Goal: Task Accomplishment & Management: Complete application form

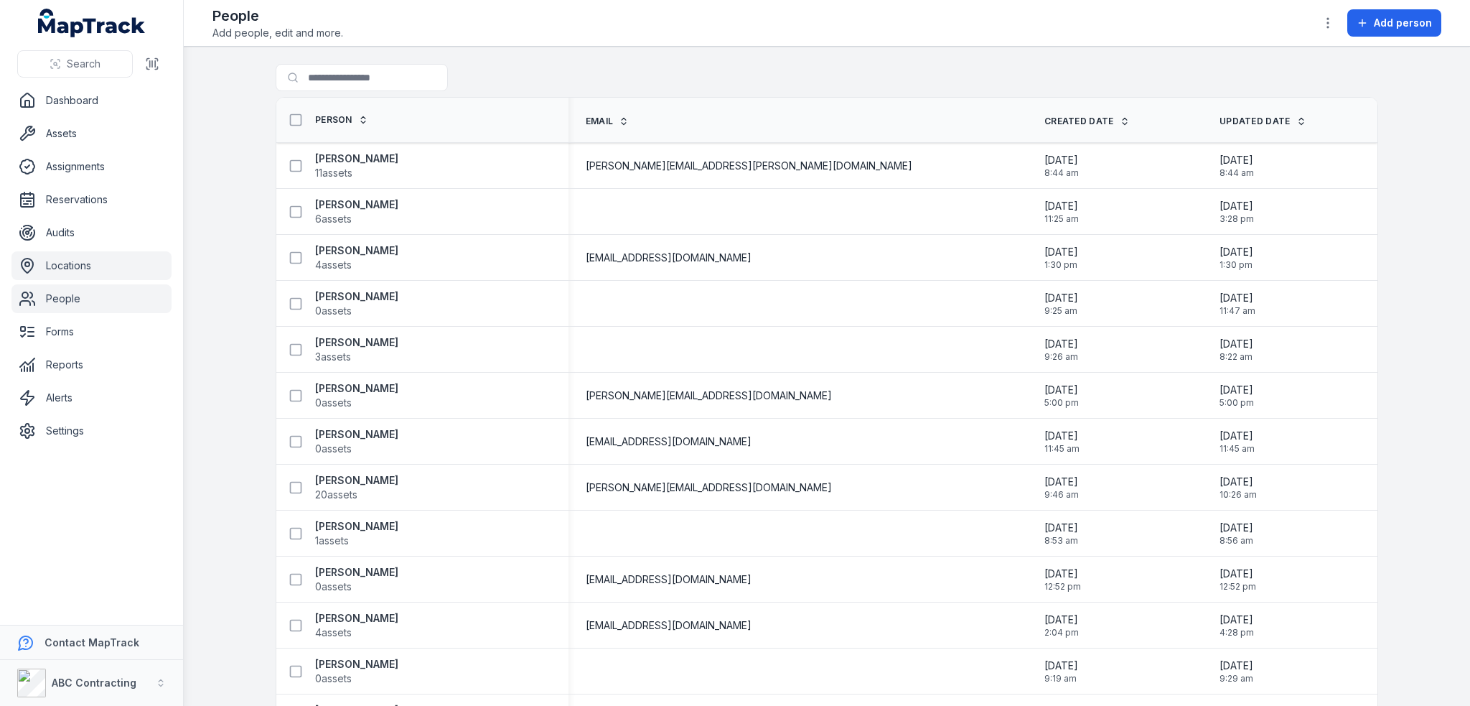
click at [52, 264] on link "Locations" at bounding box center [91, 265] width 160 height 29
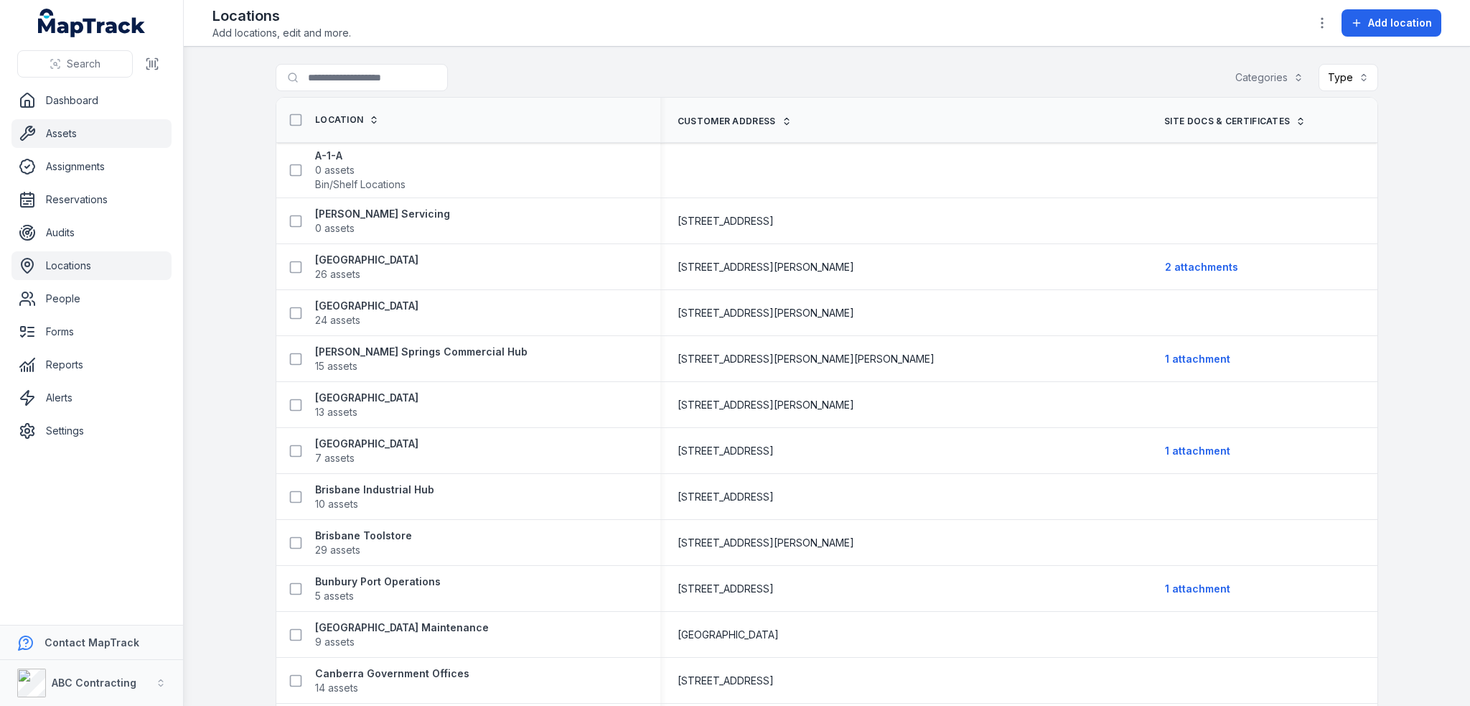
click at [73, 139] on link "Assets" at bounding box center [91, 133] width 160 height 29
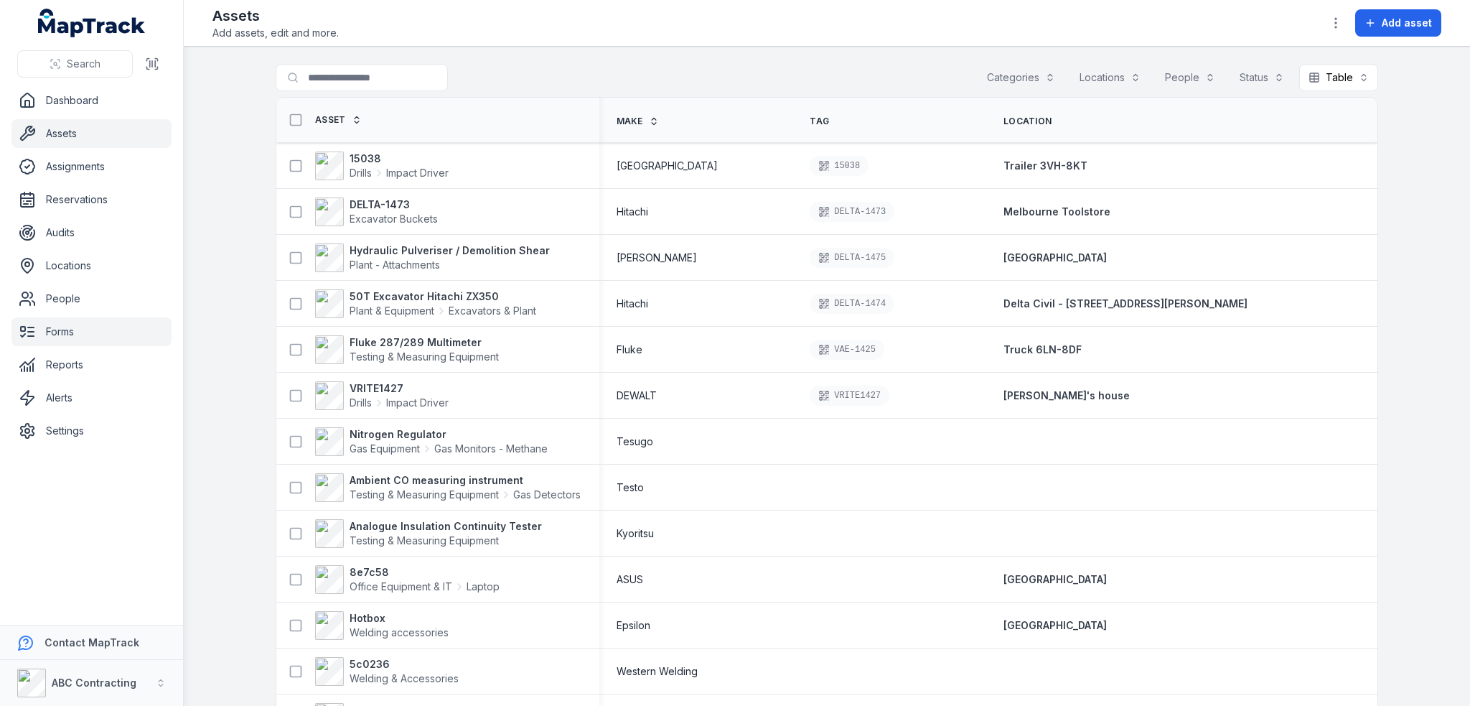
click at [75, 333] on link "Forms" at bounding box center [91, 331] width 160 height 29
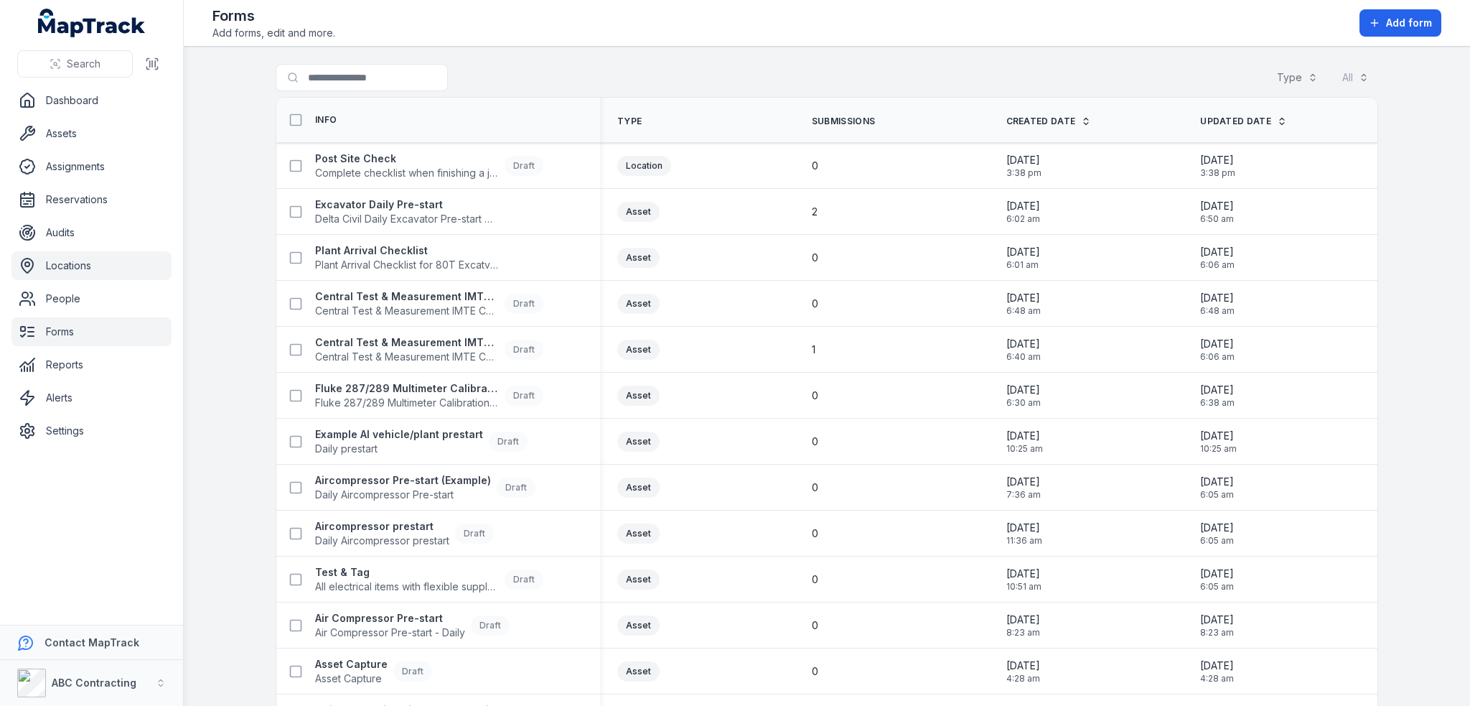
click at [67, 253] on link "Locations" at bounding box center [91, 265] width 160 height 29
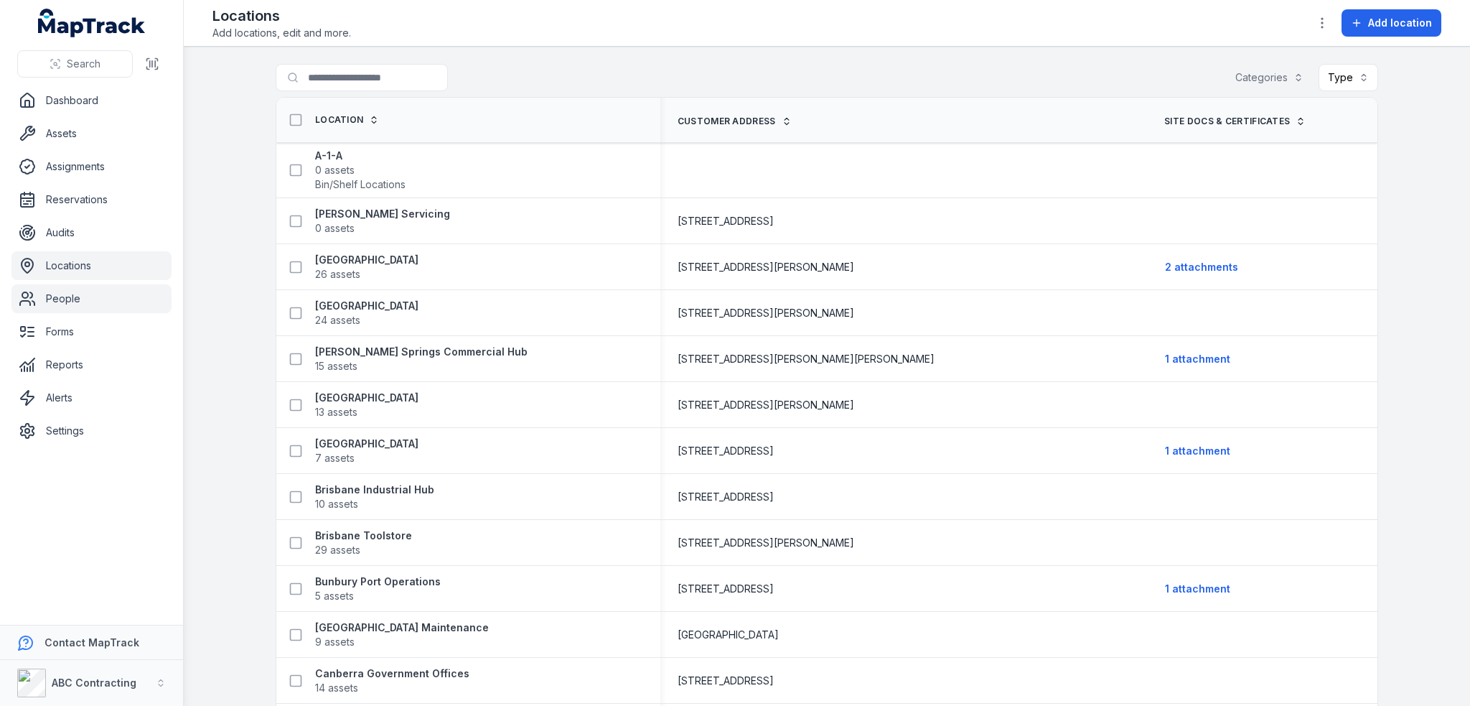
click at [67, 297] on link "People" at bounding box center [91, 298] width 160 height 29
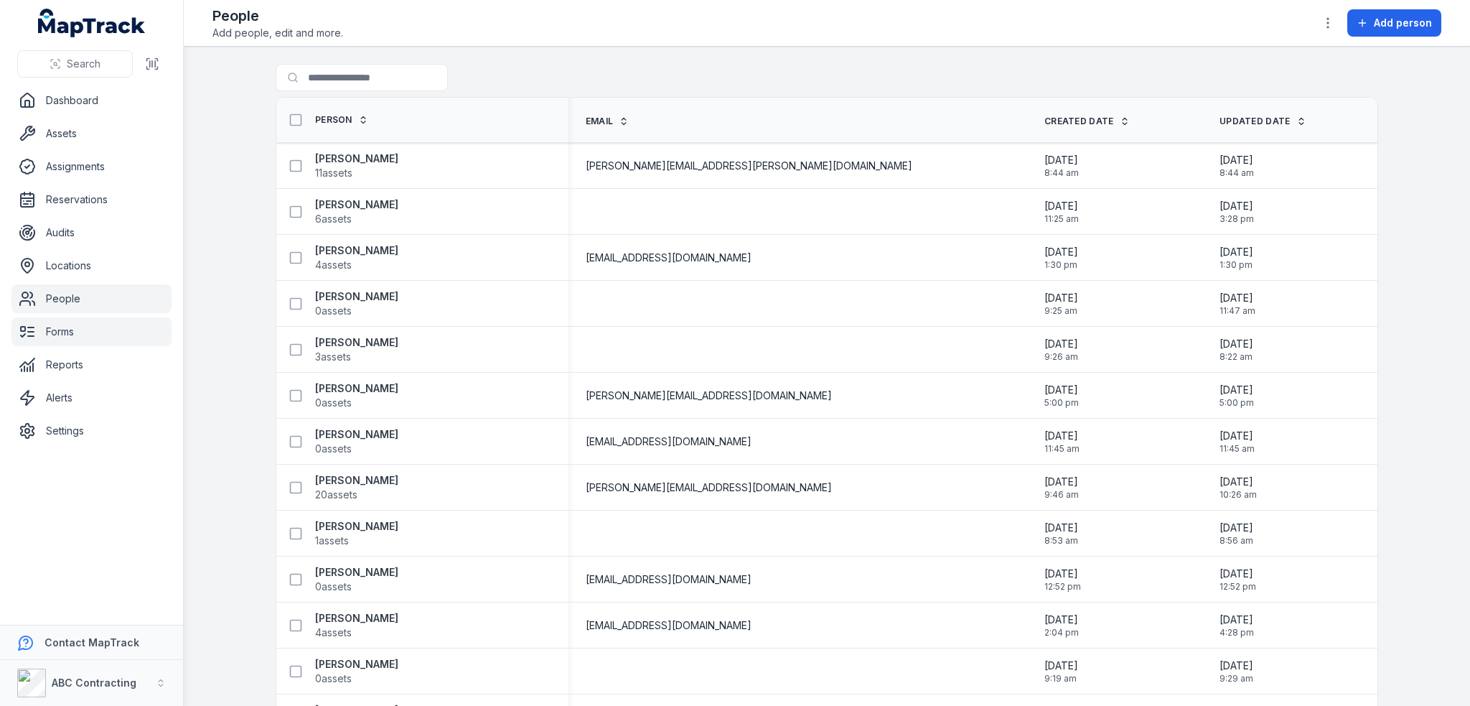
click at [45, 332] on link "Forms" at bounding box center [91, 331] width 160 height 29
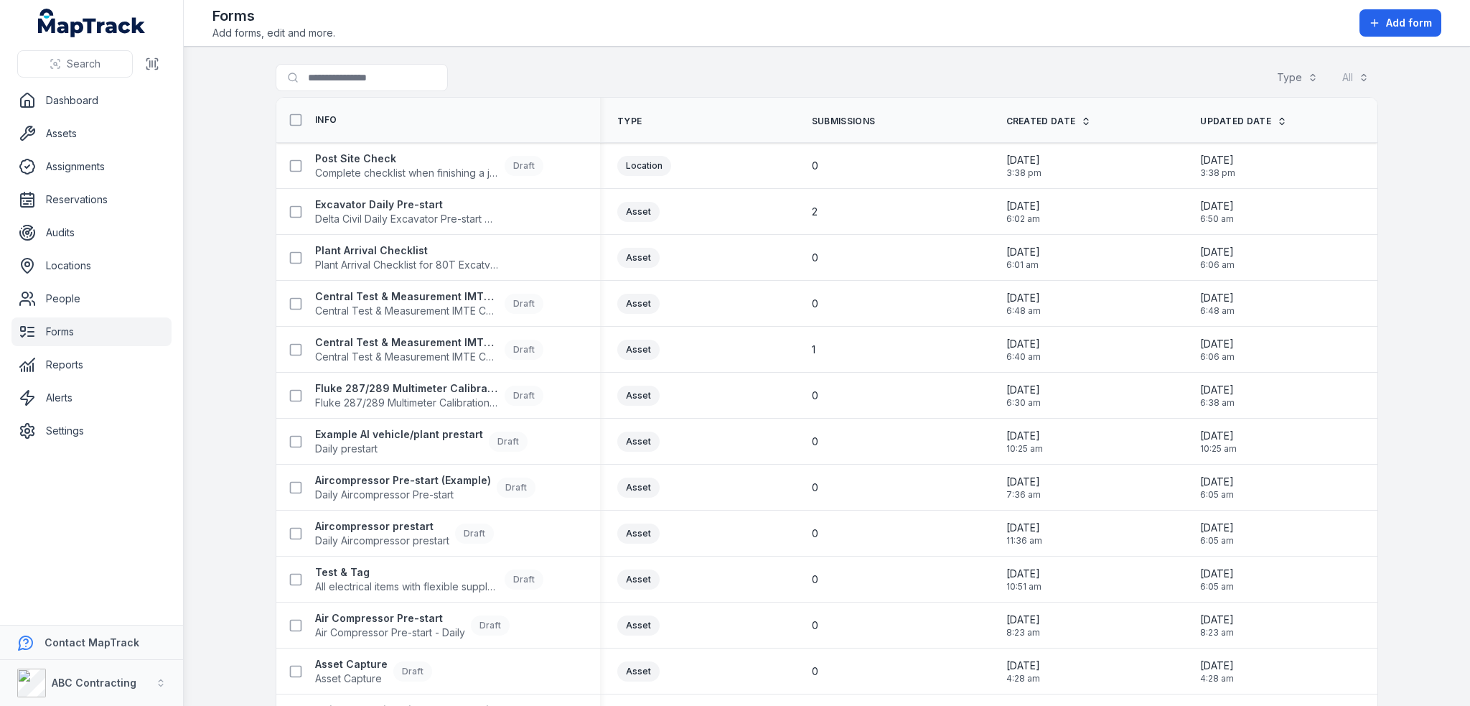
click at [97, 281] on ul "Dashboard Assets Assignments Reservations Audits Locations People Forms Reports…" at bounding box center [91, 265] width 160 height 359
click at [95, 294] on link "People" at bounding box center [91, 298] width 160 height 29
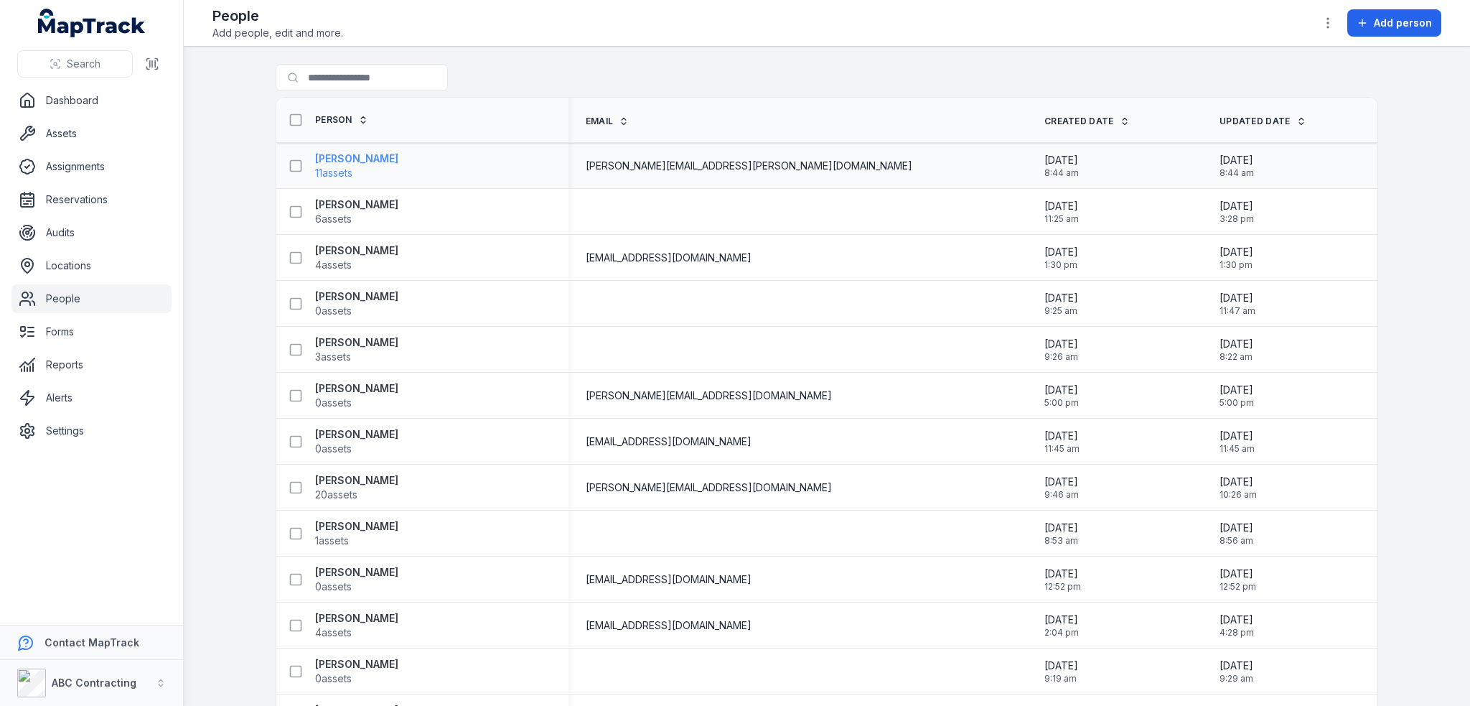
click at [368, 159] on strong "[PERSON_NAME]" at bounding box center [356, 158] width 83 height 14
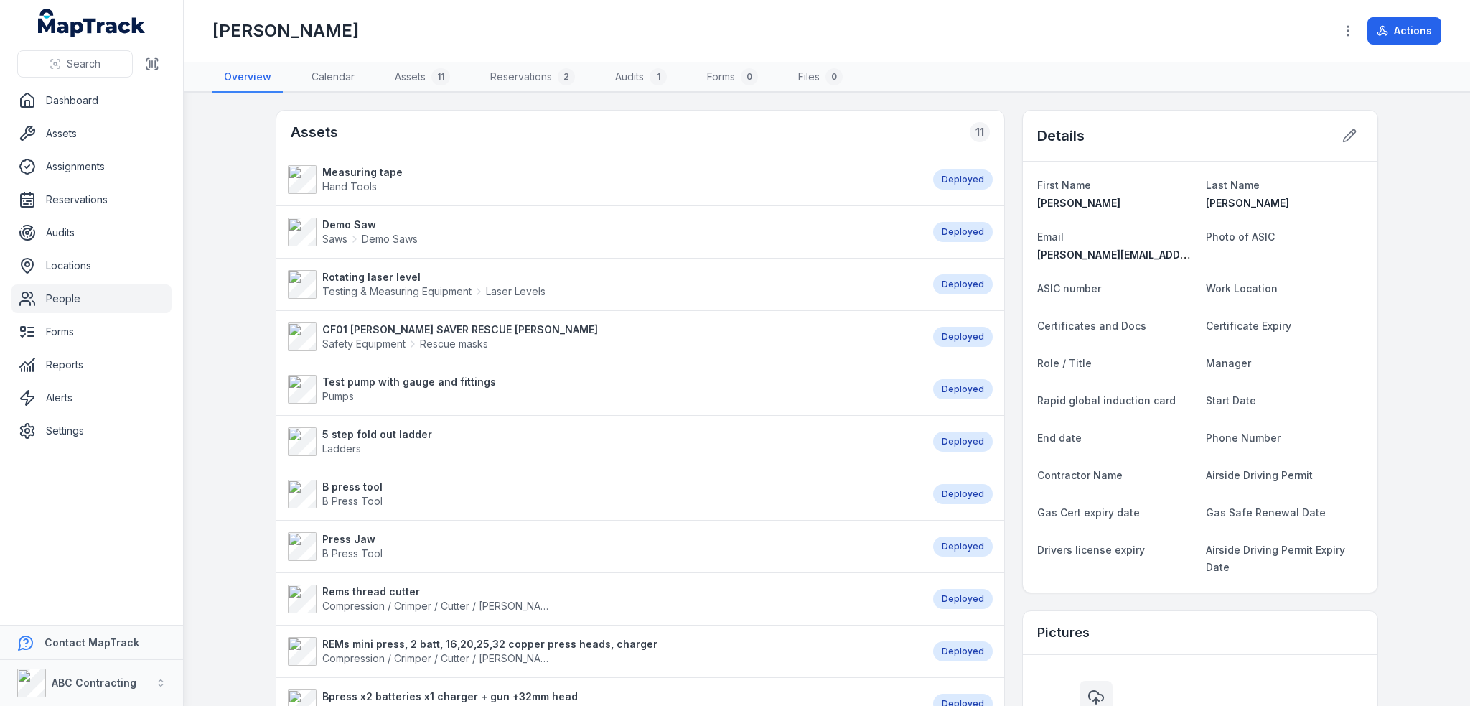
click at [974, 131] on div "11" at bounding box center [980, 132] width 20 height 20
click at [416, 80] on link "Assets 11" at bounding box center [422, 77] width 78 height 30
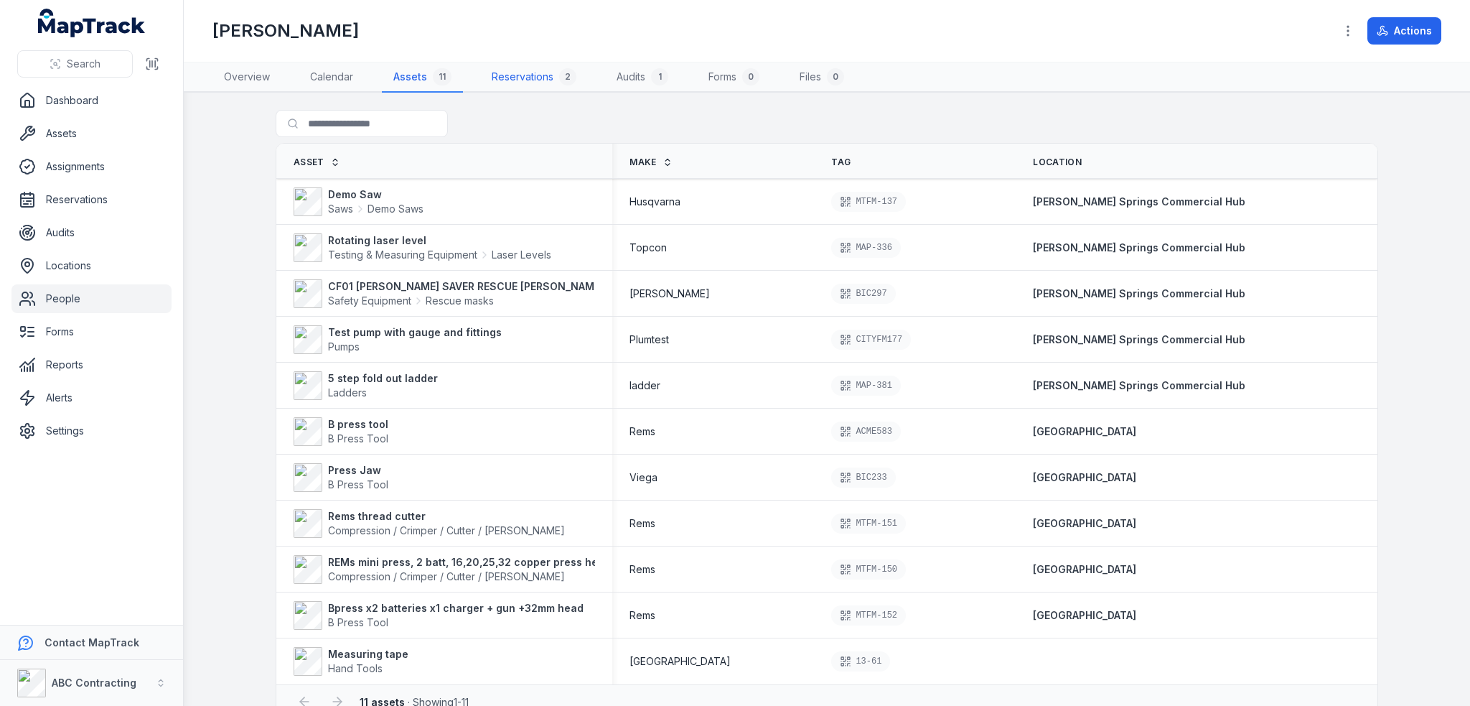
click at [520, 76] on link "Reservations 2" at bounding box center [534, 77] width 108 height 30
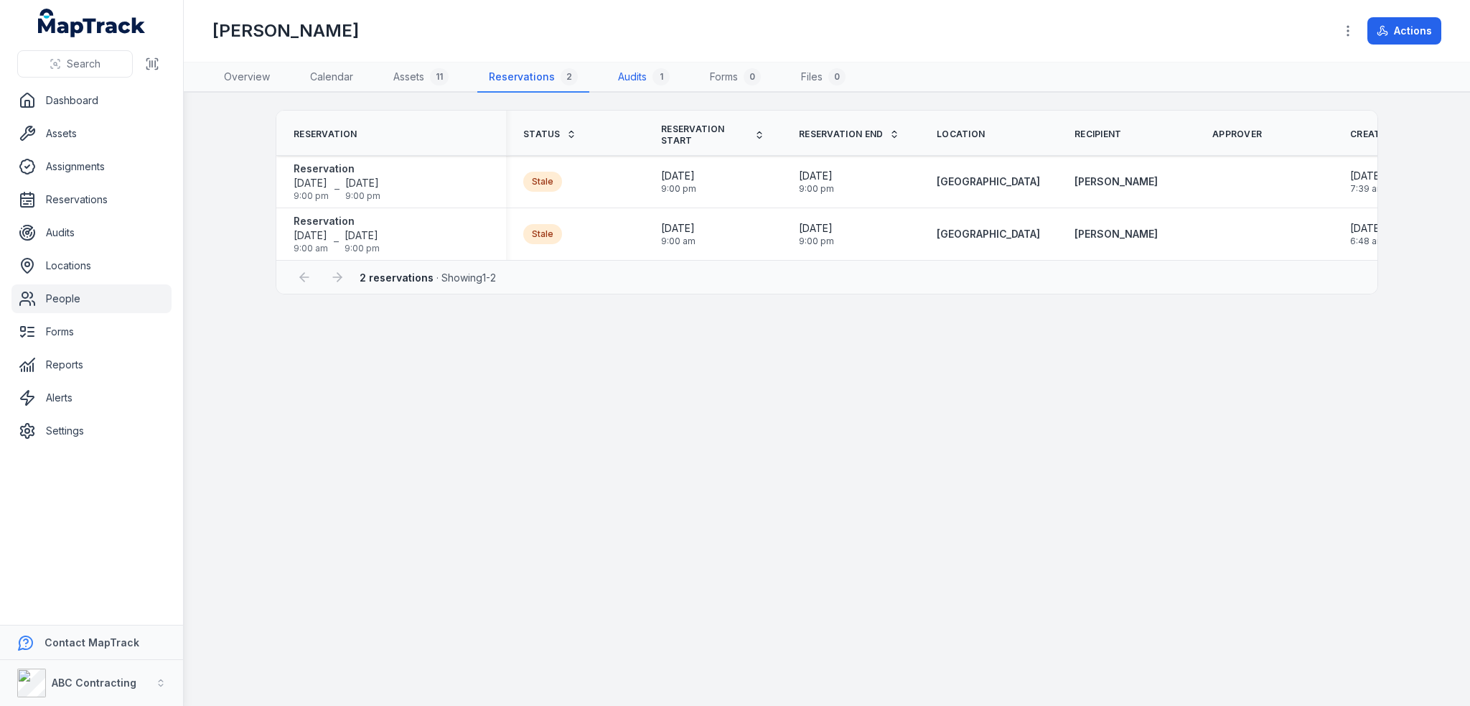
click at [639, 70] on link "Audits 1" at bounding box center [644, 77] width 75 height 30
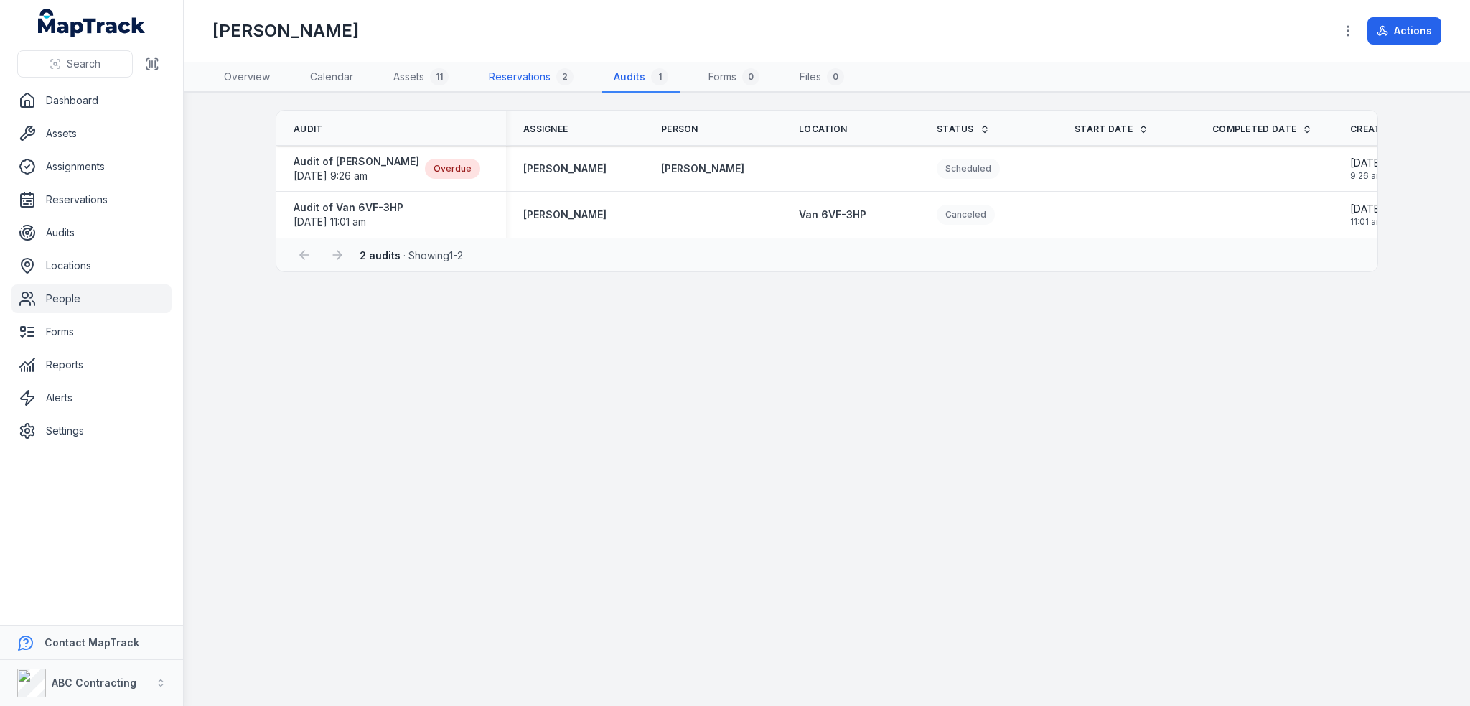
click at [554, 72] on link "Reservations 2" at bounding box center [531, 77] width 108 height 30
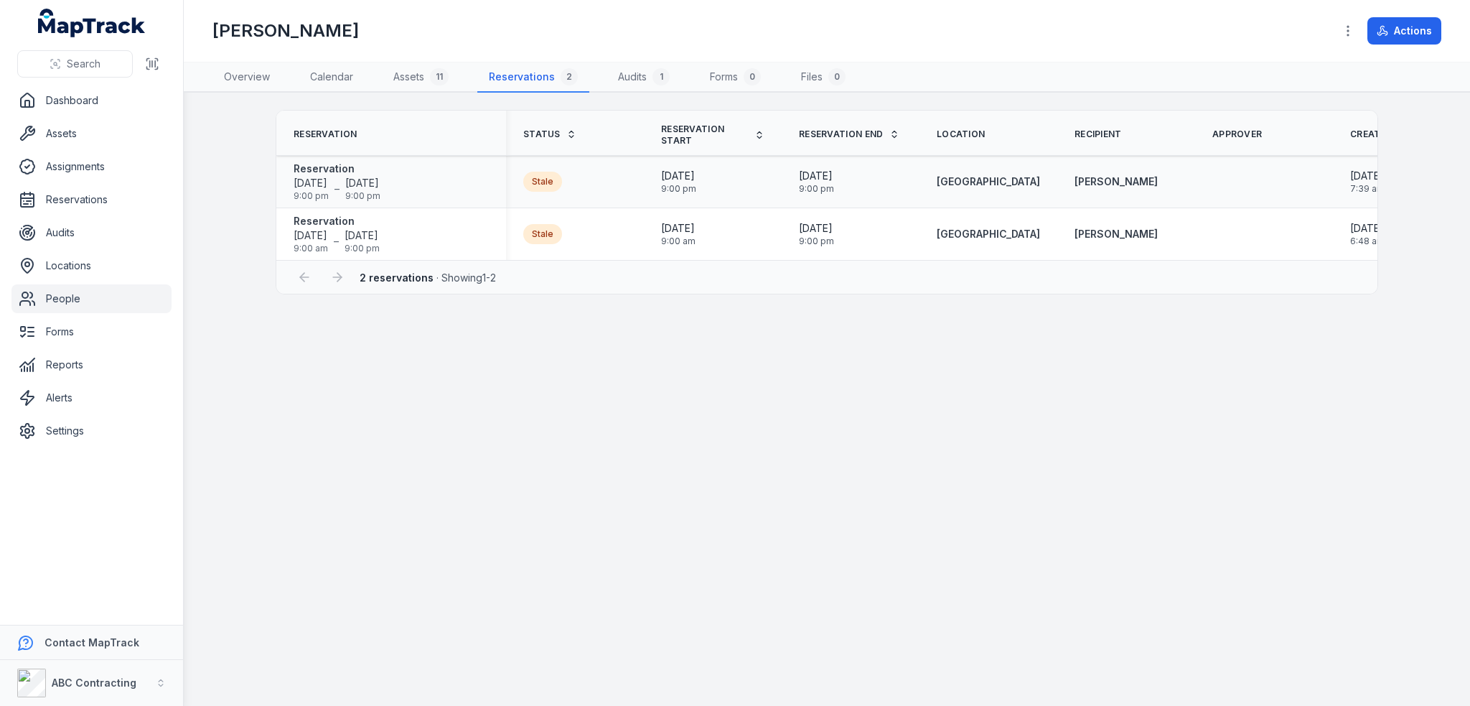
click at [539, 177] on div "Stale" at bounding box center [542, 182] width 39 height 20
copy div "Stale"
click at [72, 271] on link "Locations" at bounding box center [91, 265] width 160 height 29
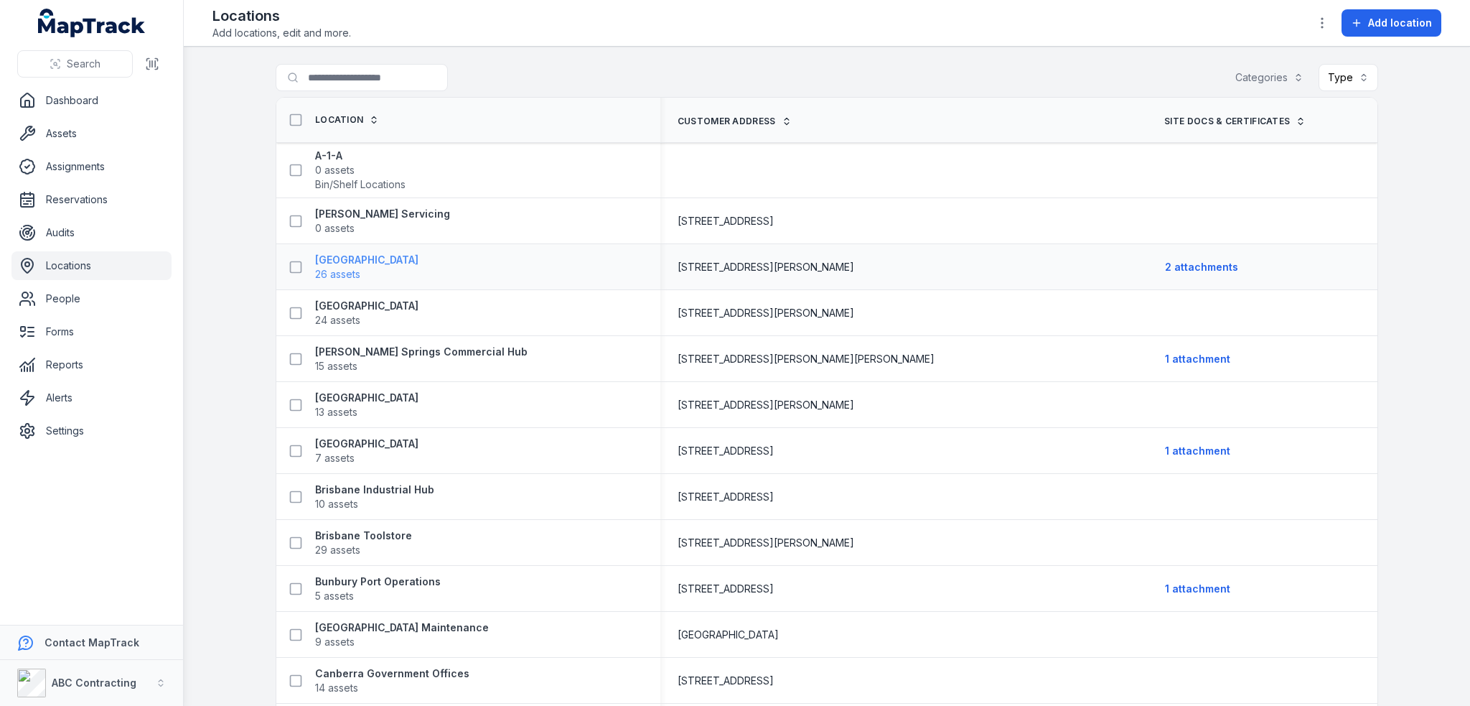
click at [395, 256] on strong "[GEOGRAPHIC_DATA]" at bounding box center [366, 260] width 103 height 14
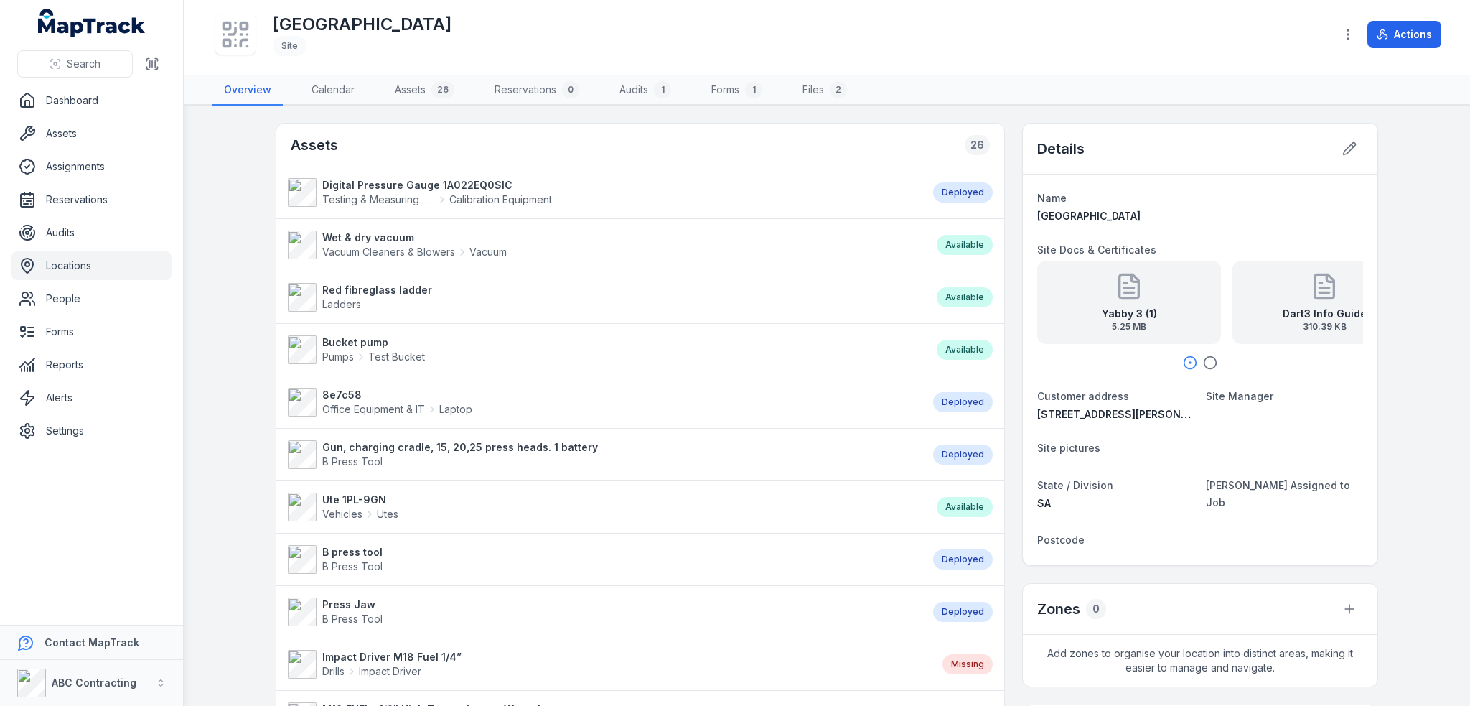
click at [1203, 360] on icon "button" at bounding box center [1210, 362] width 14 height 14
click at [1185, 364] on icon "button" at bounding box center [1190, 362] width 14 height 14
click at [1415, 42] on button "Actions" at bounding box center [1405, 34] width 74 height 27
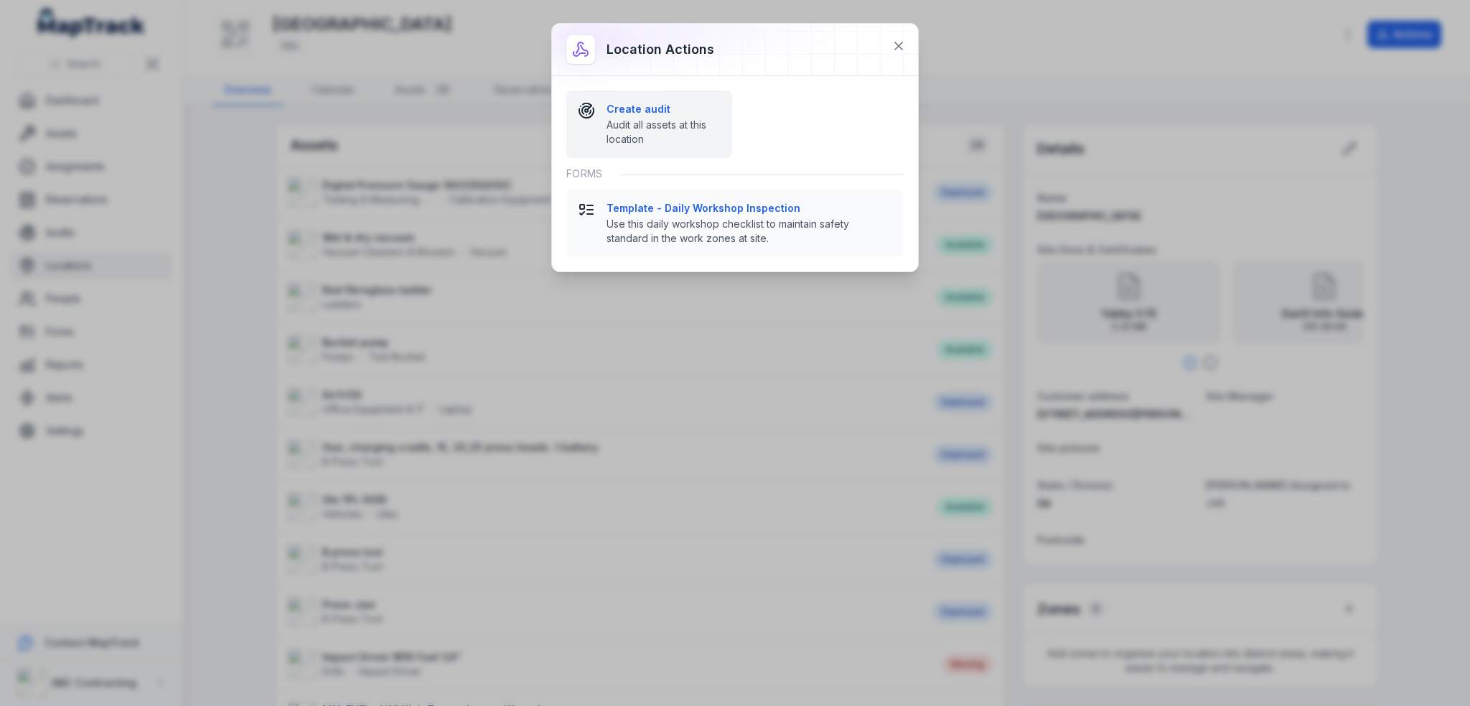
click at [663, 139] on span "Audit all assets at this location" at bounding box center [664, 132] width 114 height 29
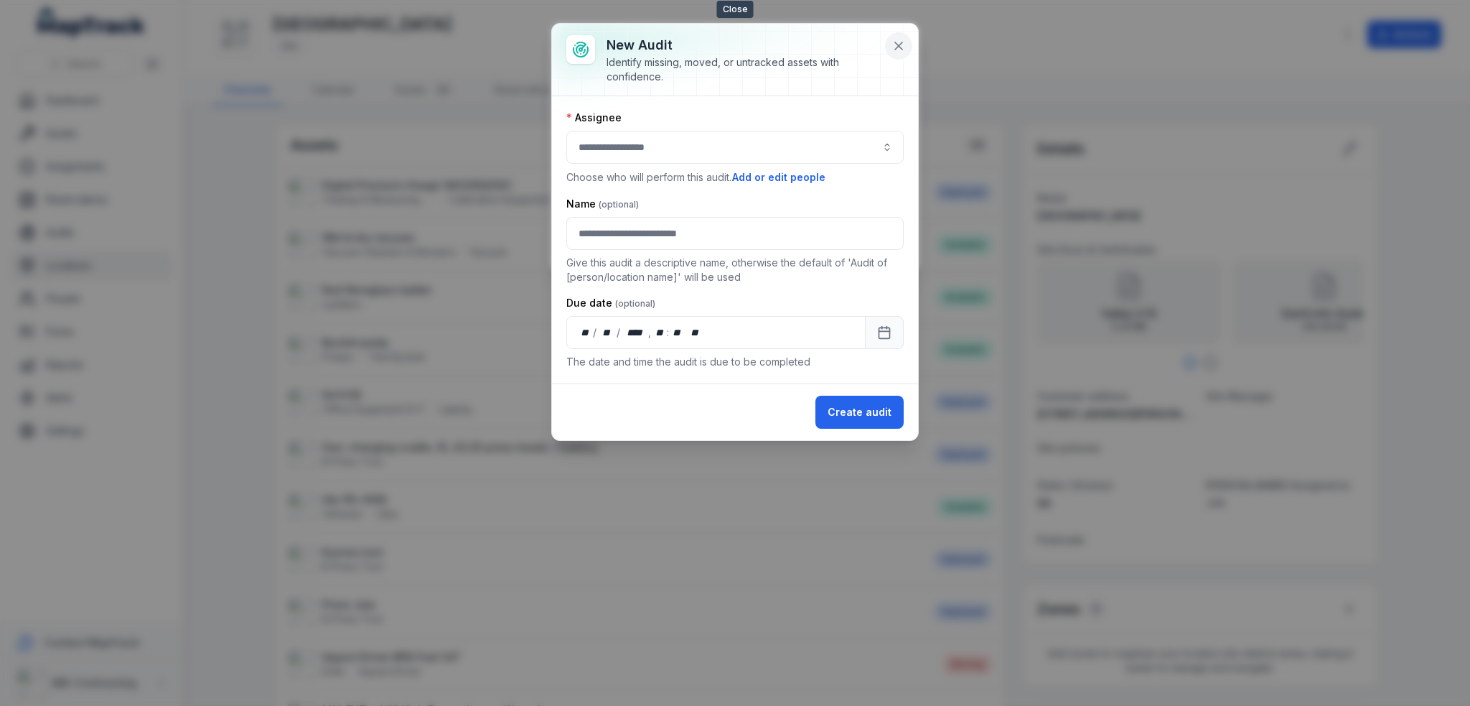
click at [902, 41] on icon at bounding box center [899, 46] width 14 height 14
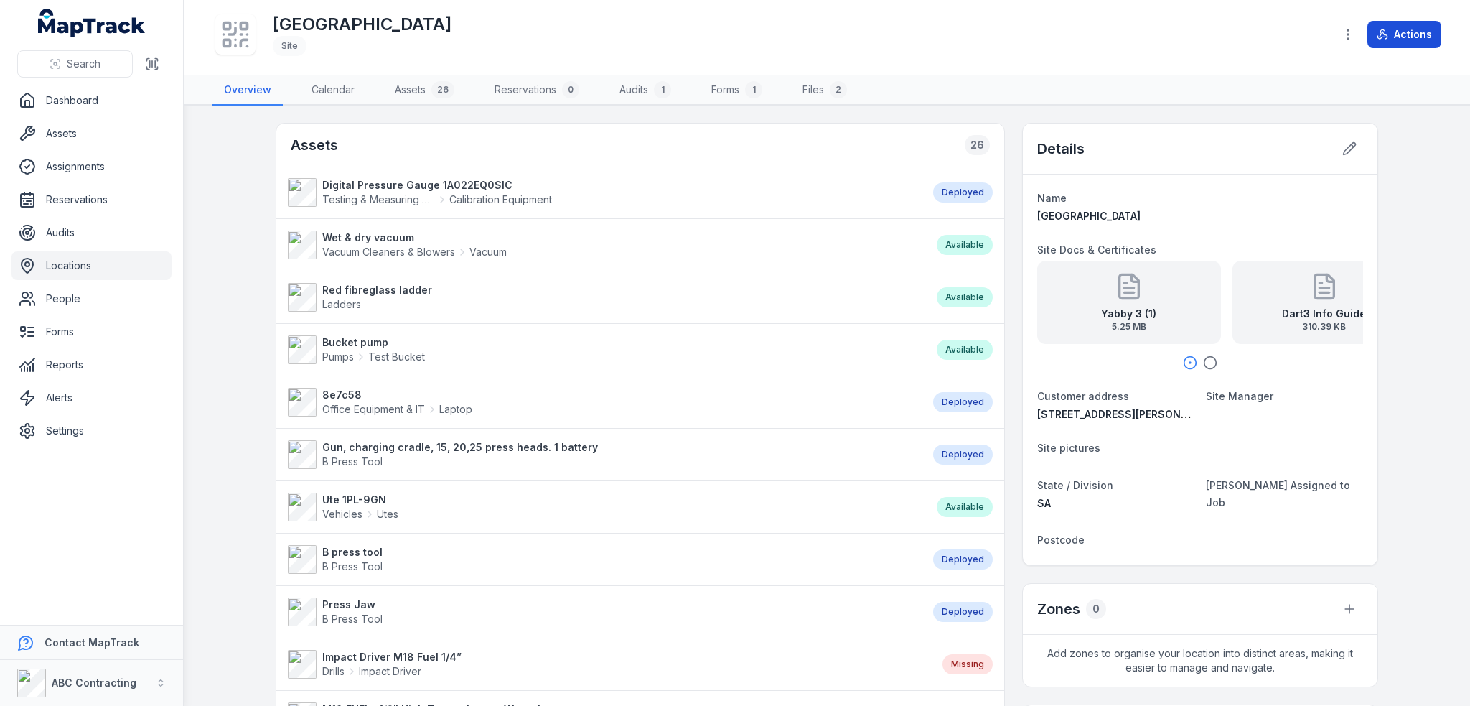
click at [1418, 40] on button "Actions" at bounding box center [1405, 34] width 74 height 27
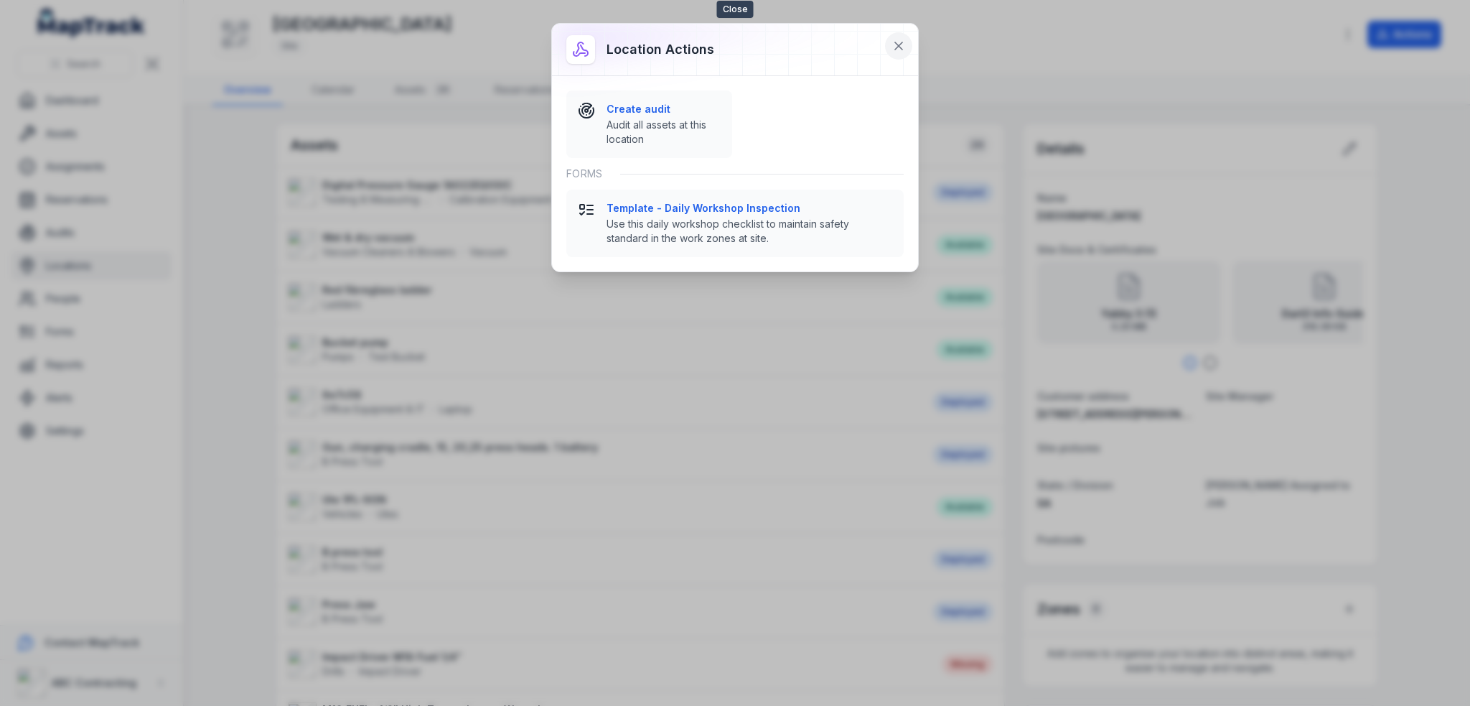
click at [894, 47] on icon at bounding box center [899, 46] width 14 height 14
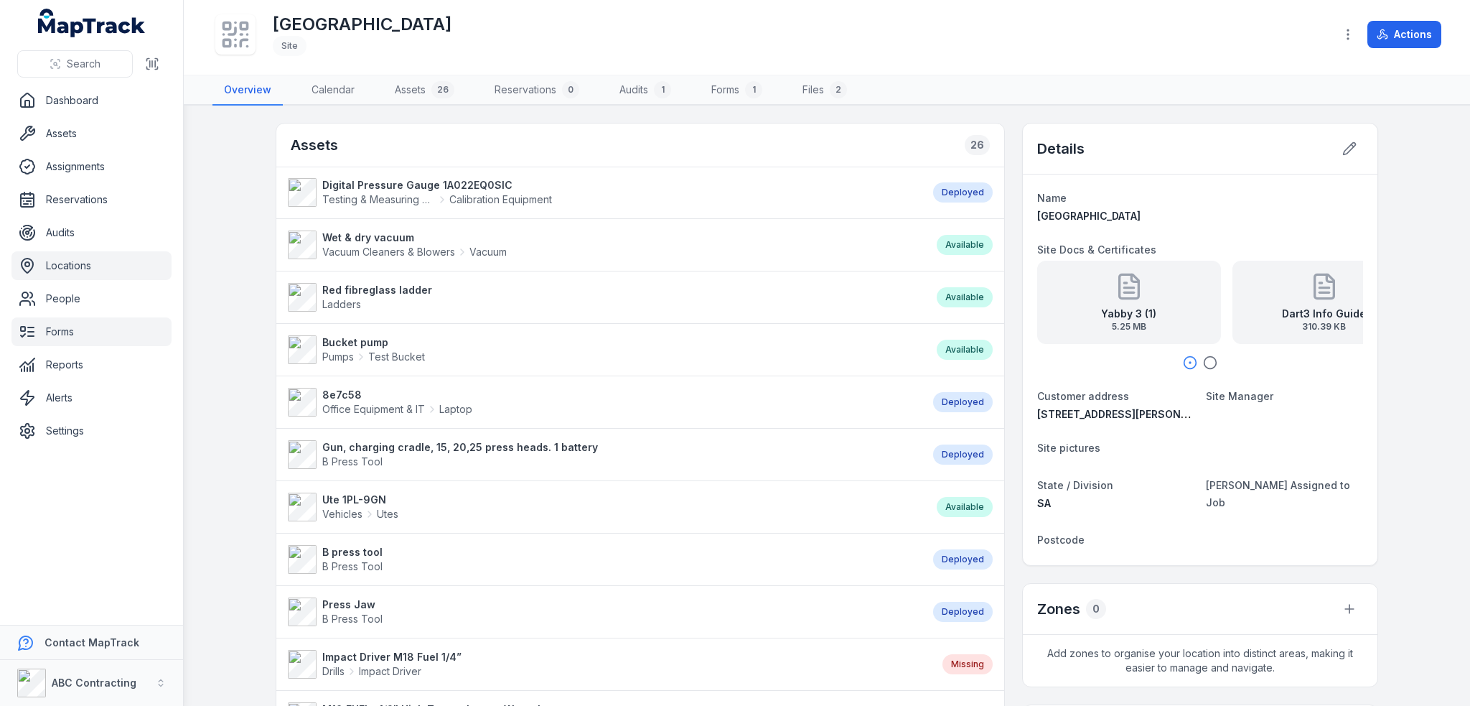
click at [85, 322] on link "Forms" at bounding box center [91, 331] width 160 height 29
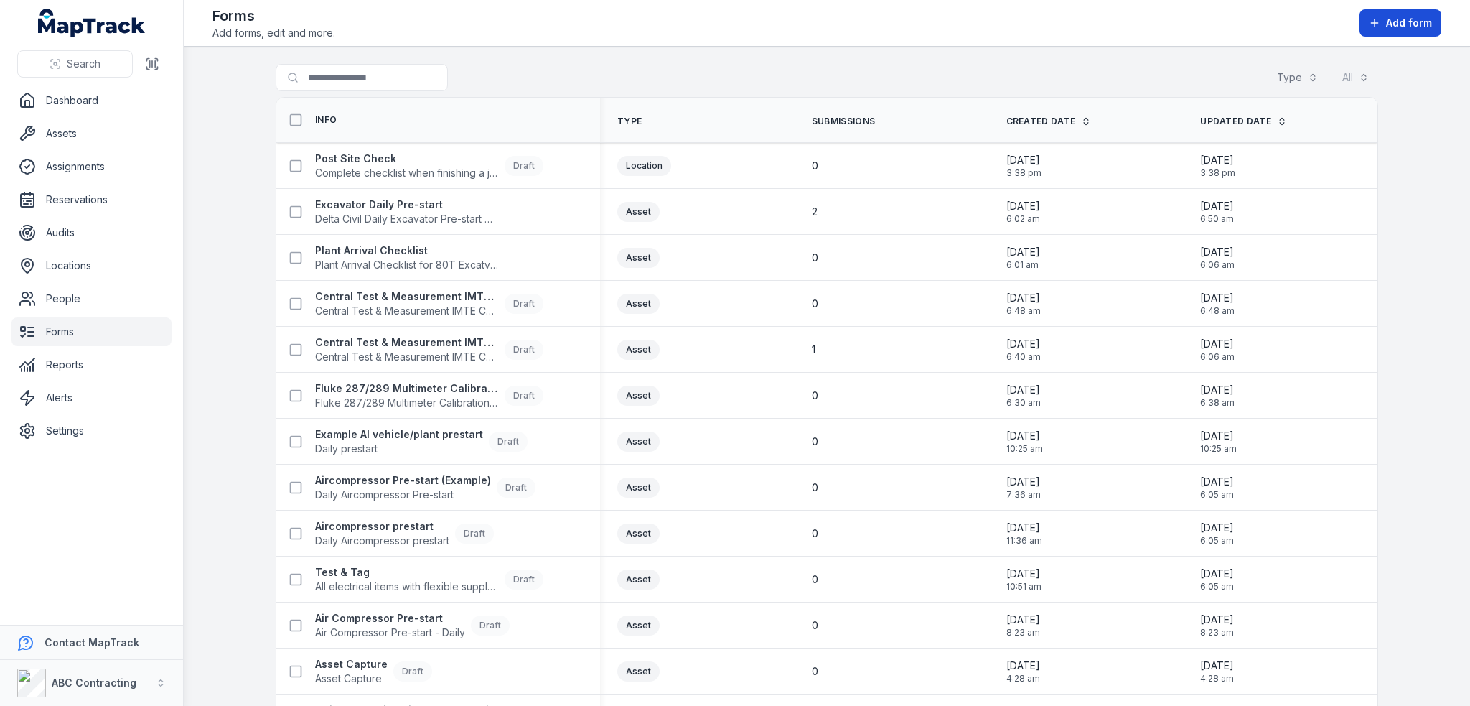
click at [1384, 24] on button "Add form" at bounding box center [1401, 22] width 82 height 27
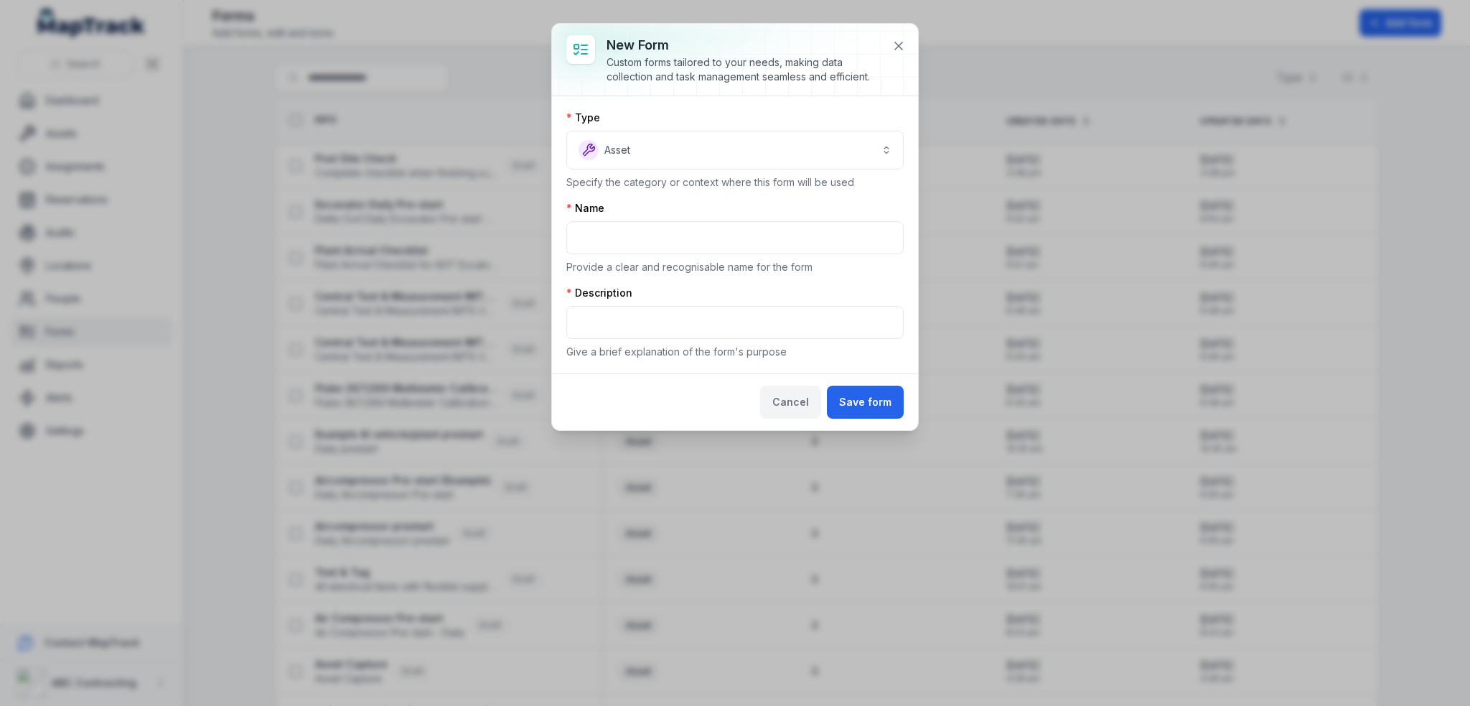
click at [801, 412] on button "Cancel" at bounding box center [790, 402] width 61 height 33
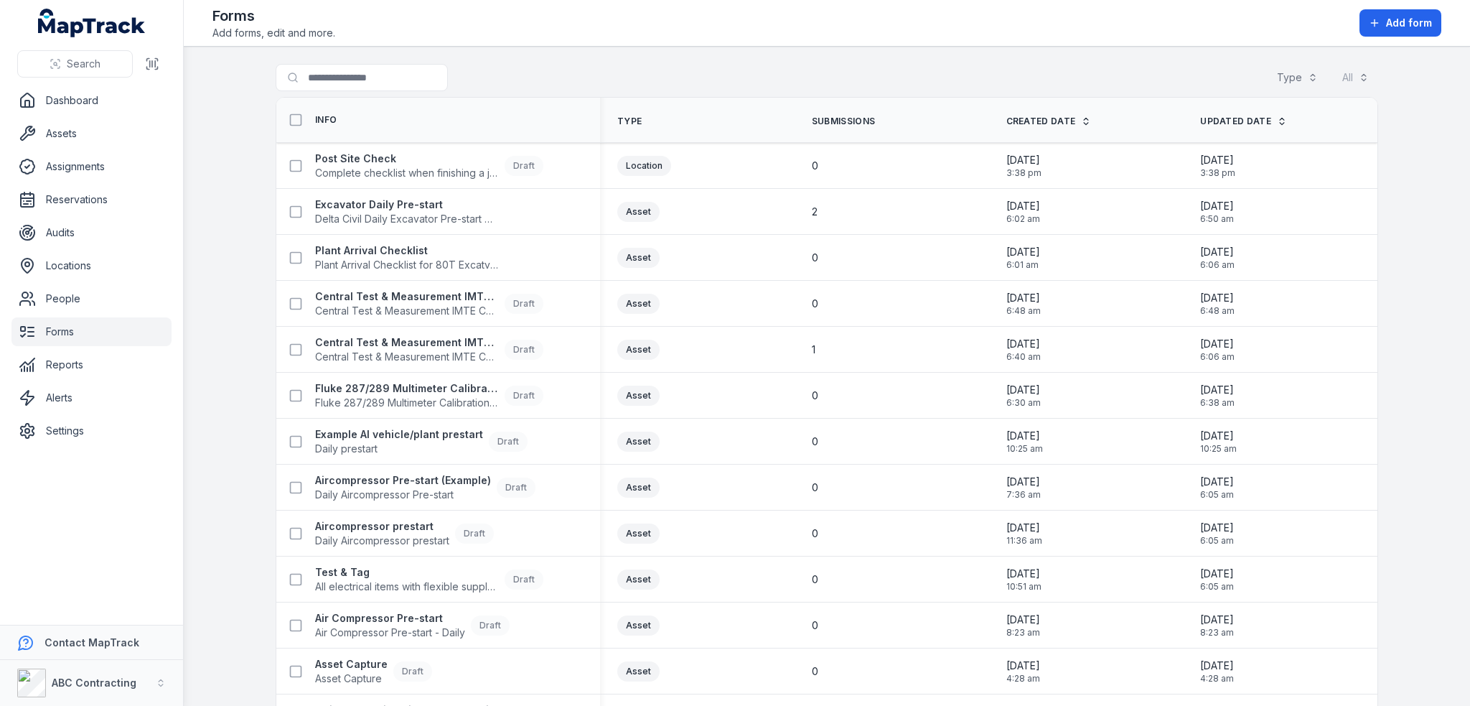
click at [190, 406] on main "Search for forms Type All Info Type Submissions Created Date Updated Date Post …" at bounding box center [827, 376] width 1287 height 659
click at [1407, 22] on span "Add form" at bounding box center [1409, 23] width 46 height 14
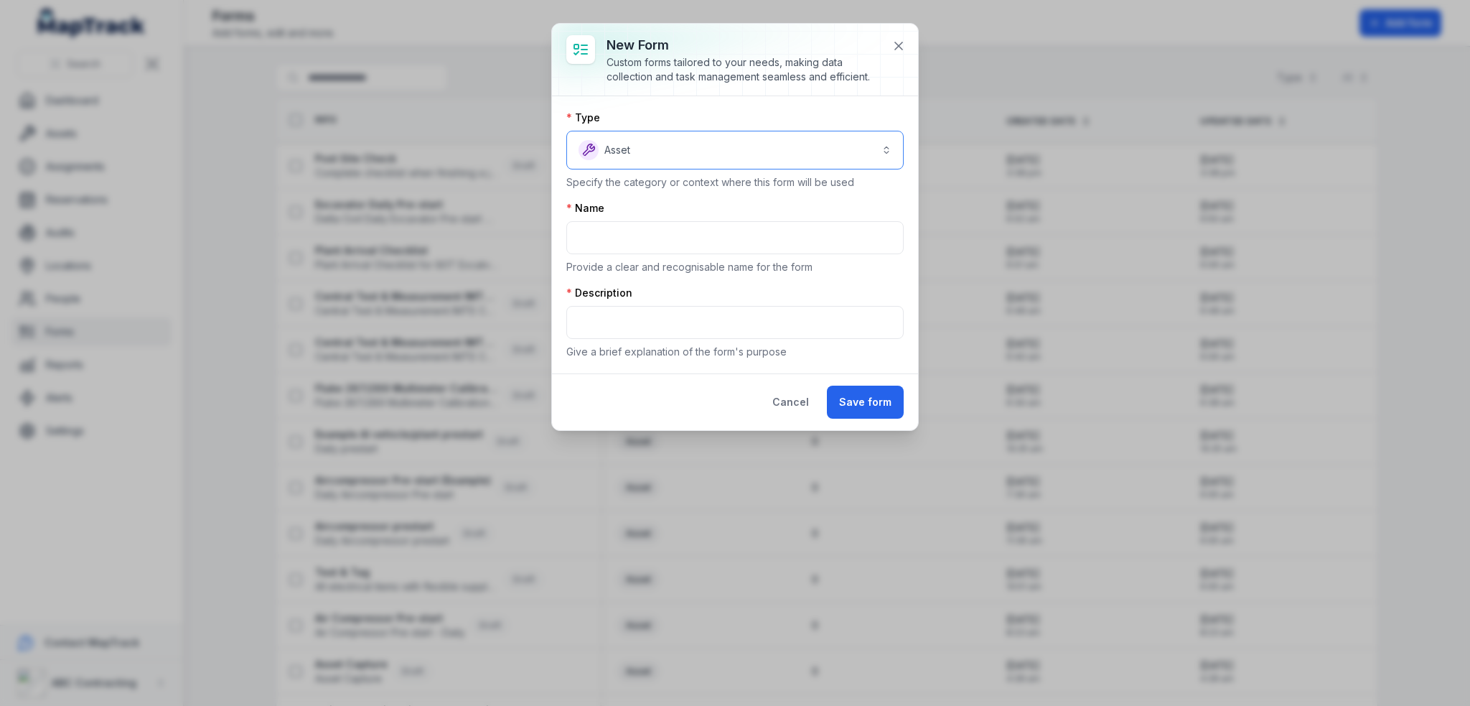
click at [724, 140] on button "Asset *****" at bounding box center [735, 150] width 337 height 39
click at [709, 200] on div "Asset" at bounding box center [743, 194] width 291 height 20
click at [668, 223] on input "text" at bounding box center [735, 237] width 337 height 33
type input "**********"
click at [600, 330] on input "text" at bounding box center [735, 322] width 337 height 33
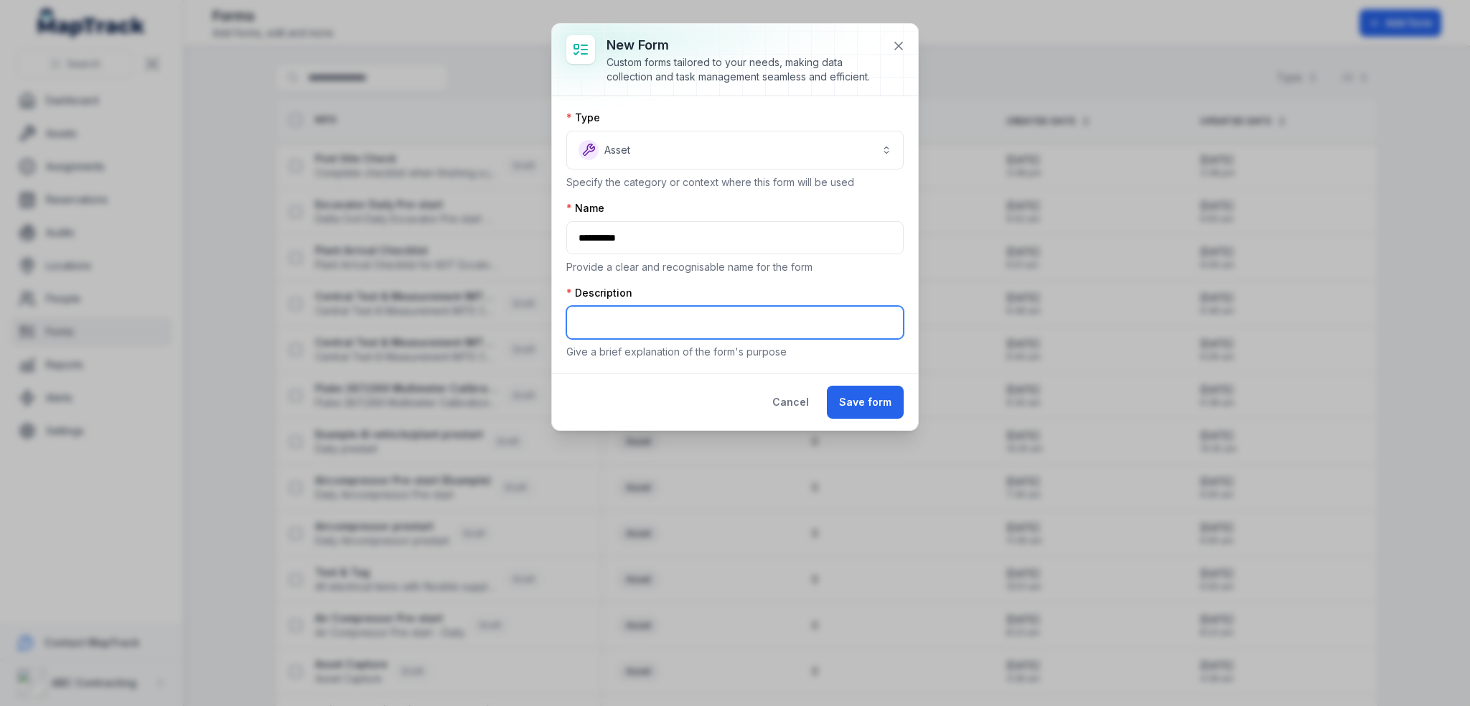
type input "**********"
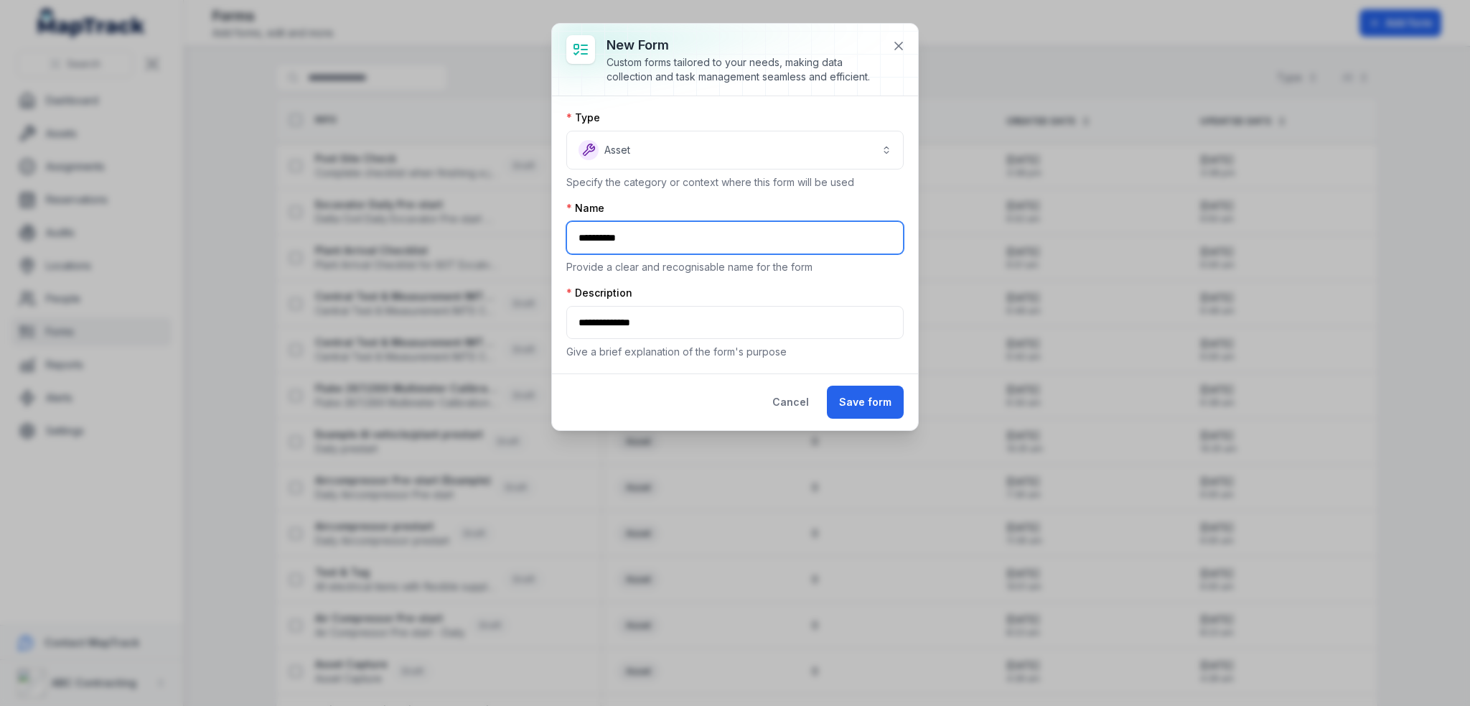
click at [679, 222] on input "**********" at bounding box center [735, 237] width 337 height 33
drag, startPoint x: 701, startPoint y: 237, endPoint x: 470, endPoint y: 242, distance: 232.0
click at [470, 242] on div "**********" at bounding box center [735, 353] width 1470 height 706
click at [893, 409] on button "Save form" at bounding box center [865, 402] width 77 height 33
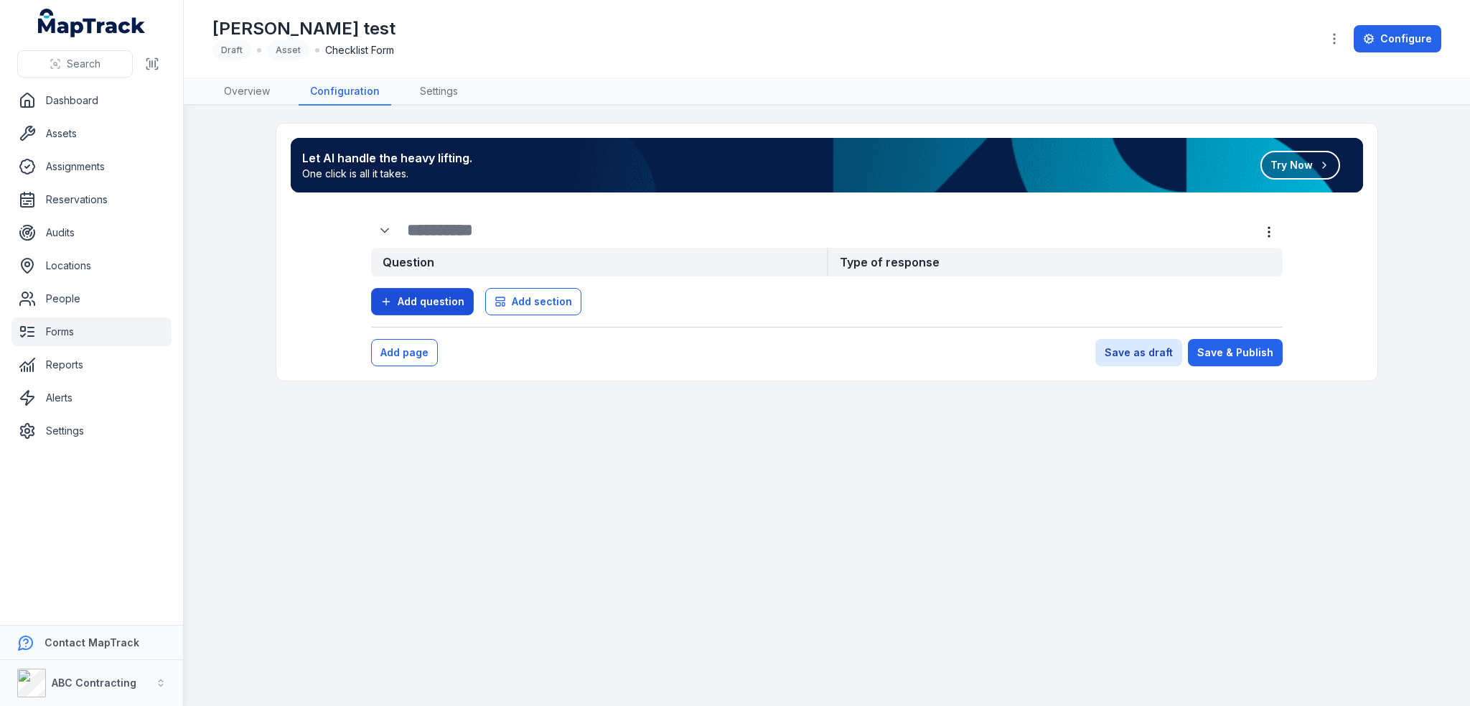
click at [400, 294] on span "Add question" at bounding box center [431, 301] width 67 height 14
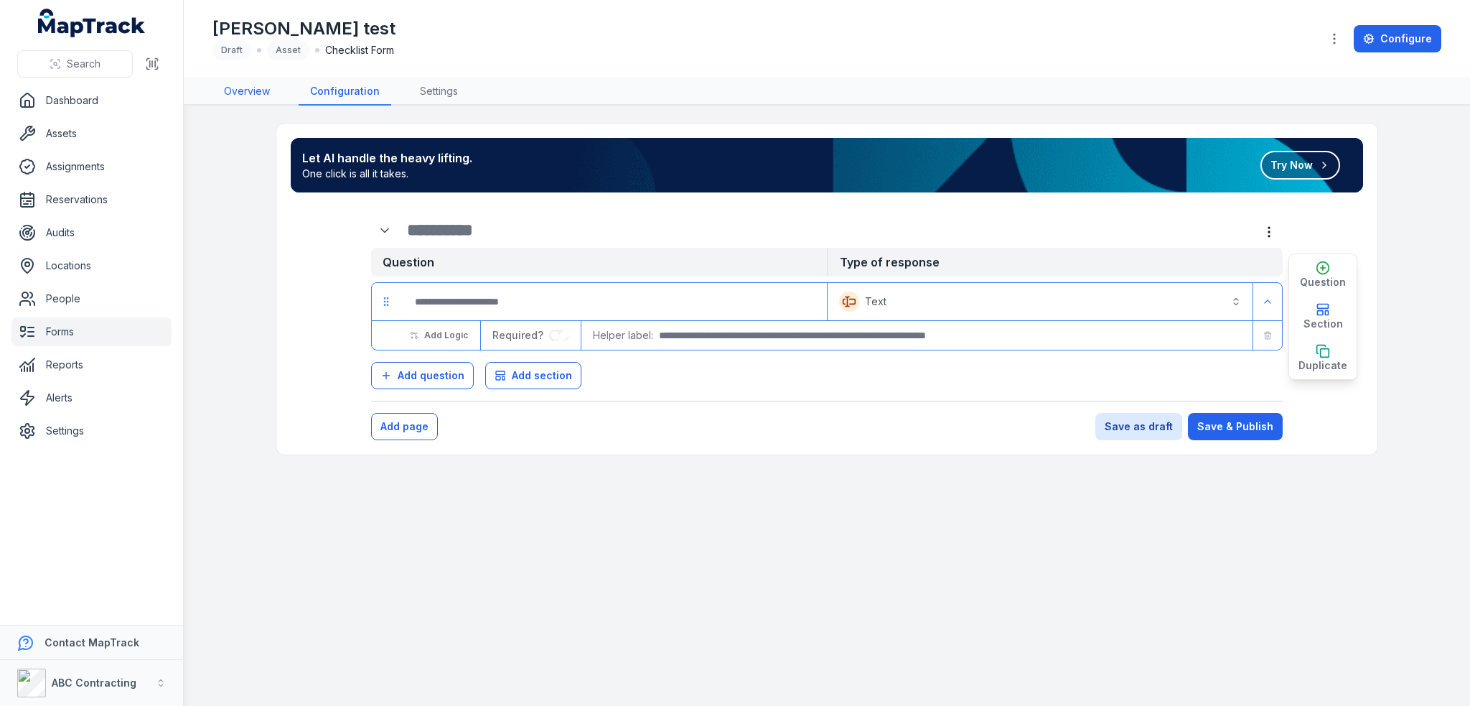
click at [241, 86] on link "Overview" at bounding box center [247, 91] width 69 height 27
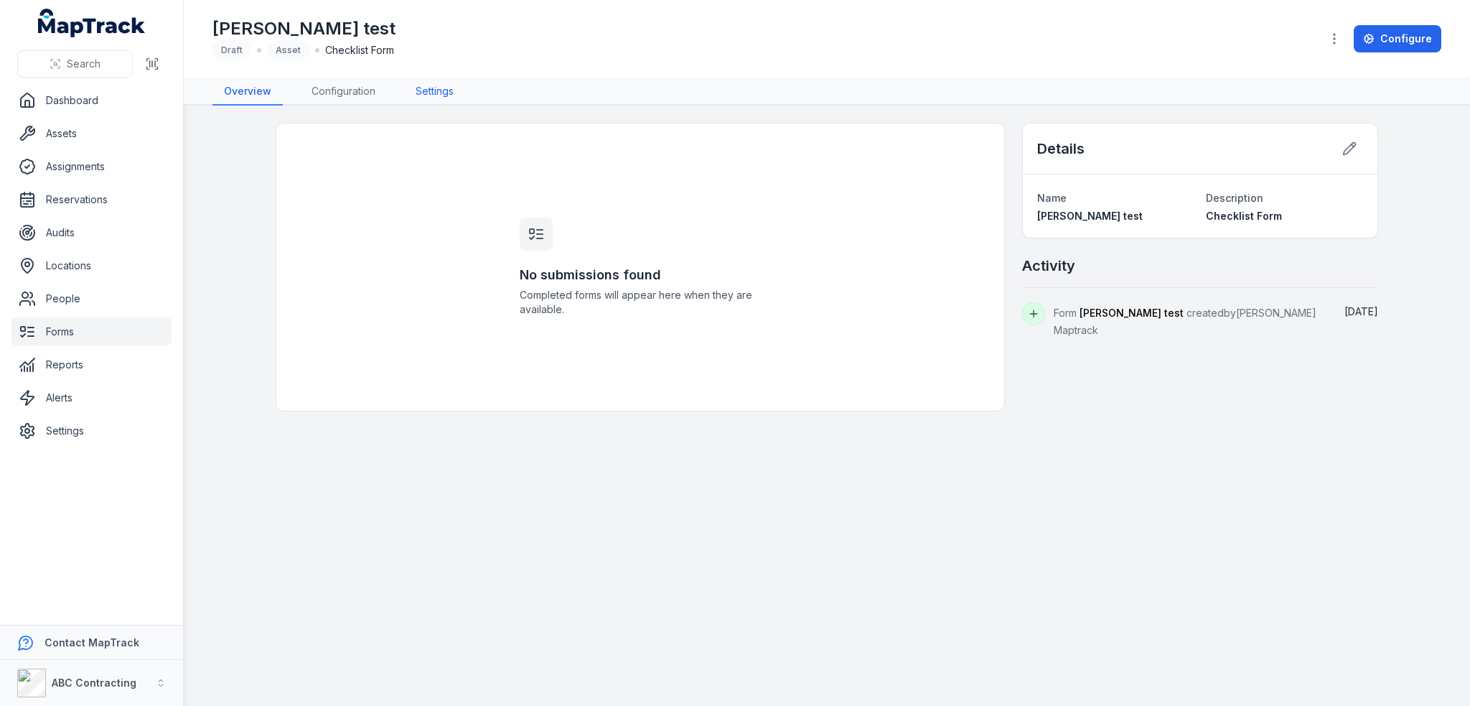
click at [419, 87] on link "Settings" at bounding box center [434, 91] width 61 height 27
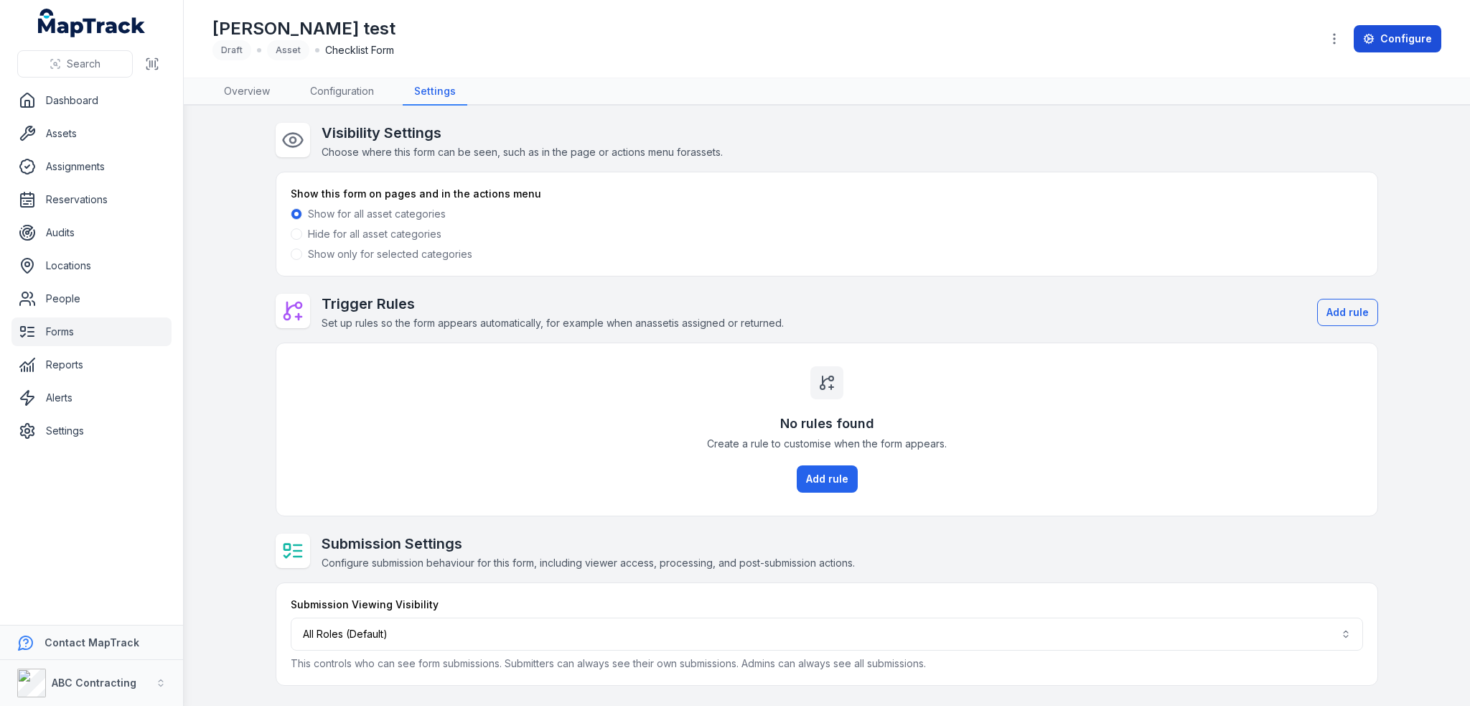
click at [1369, 42] on icon at bounding box center [1368, 38] width 11 height 11
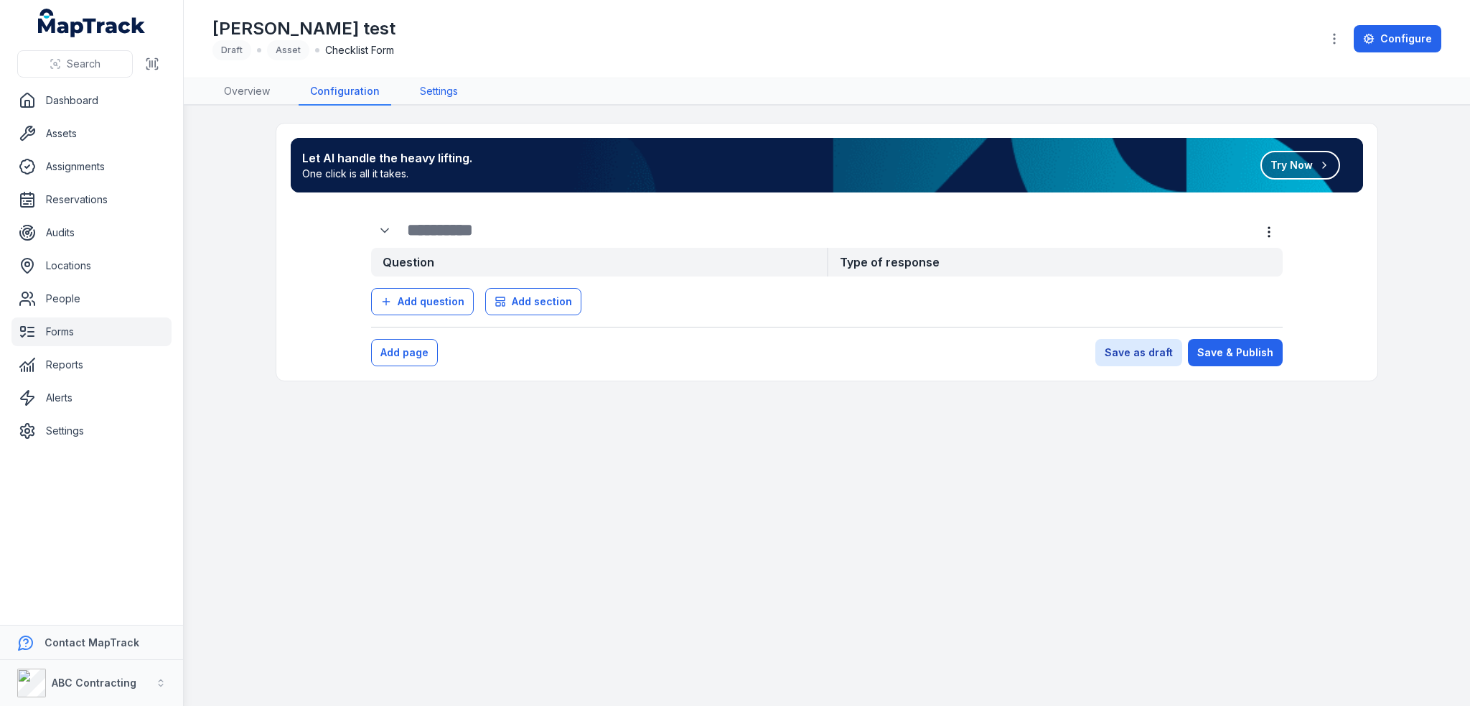
drag, startPoint x: 793, startPoint y: 54, endPoint x: 424, endPoint y: 90, distance: 370.8
click at [793, 54] on div "[PERSON_NAME] test Draft Asset Checklist Form" at bounding box center [761, 38] width 1097 height 43
click at [252, 91] on link "Overview" at bounding box center [247, 91] width 69 height 27
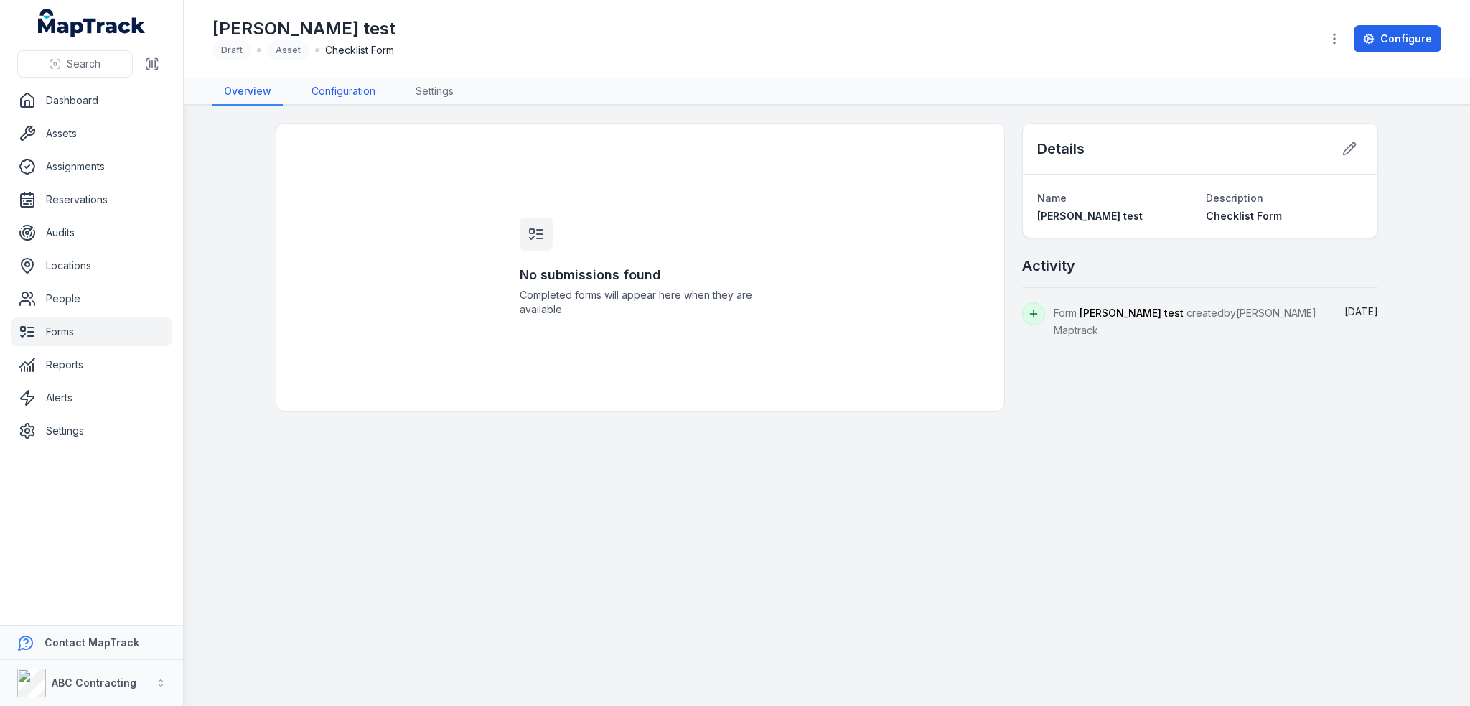
click at [353, 88] on link "Configuration" at bounding box center [343, 91] width 87 height 27
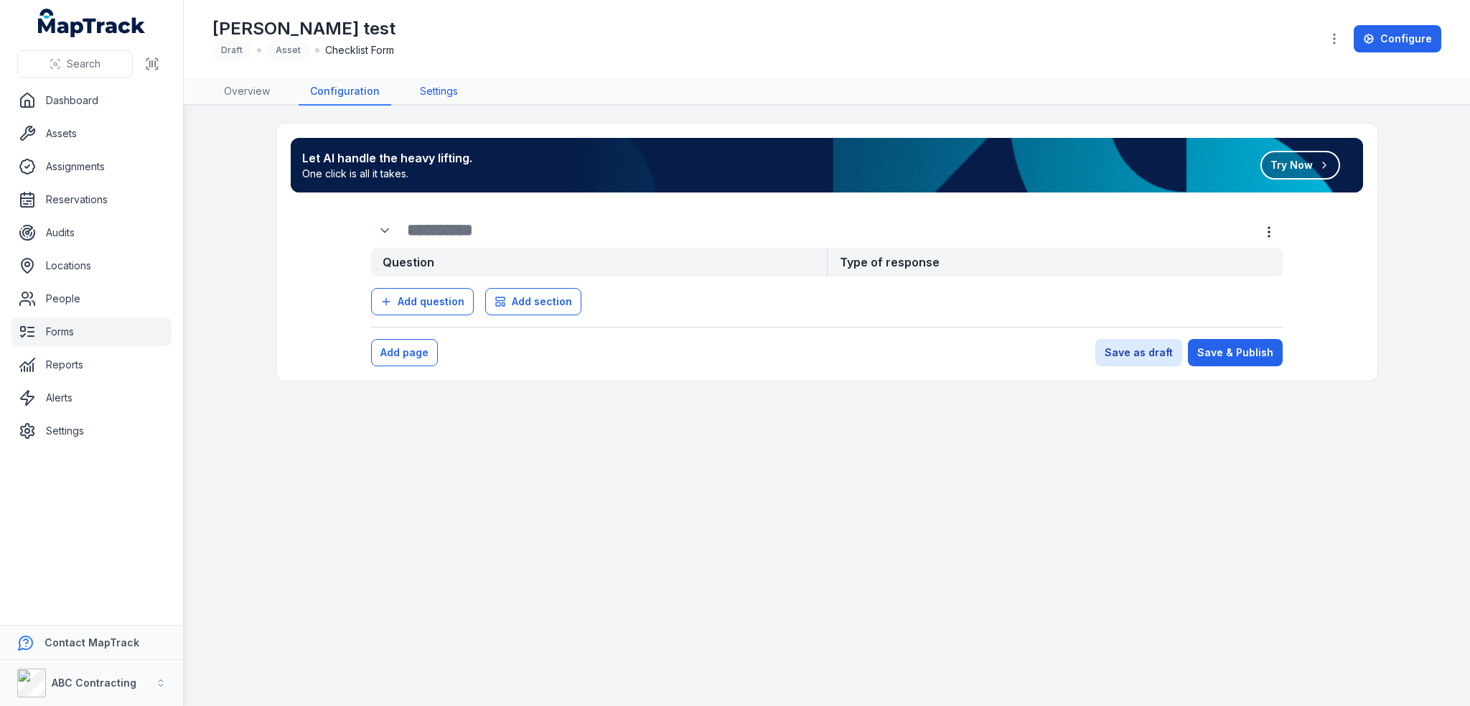
click at [438, 85] on link "Settings" at bounding box center [439, 91] width 61 height 27
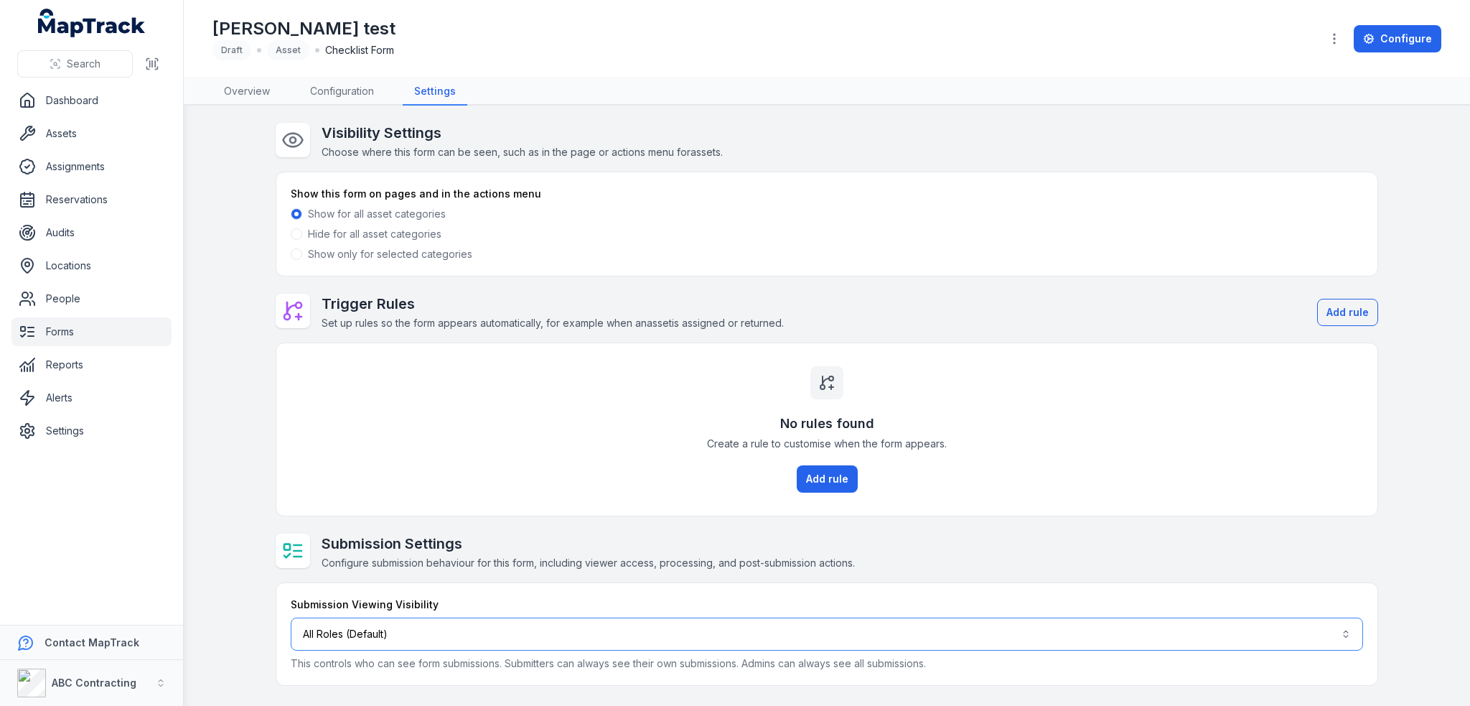
click at [378, 634] on button "All Roles (Default)" at bounding box center [827, 633] width 1073 height 33
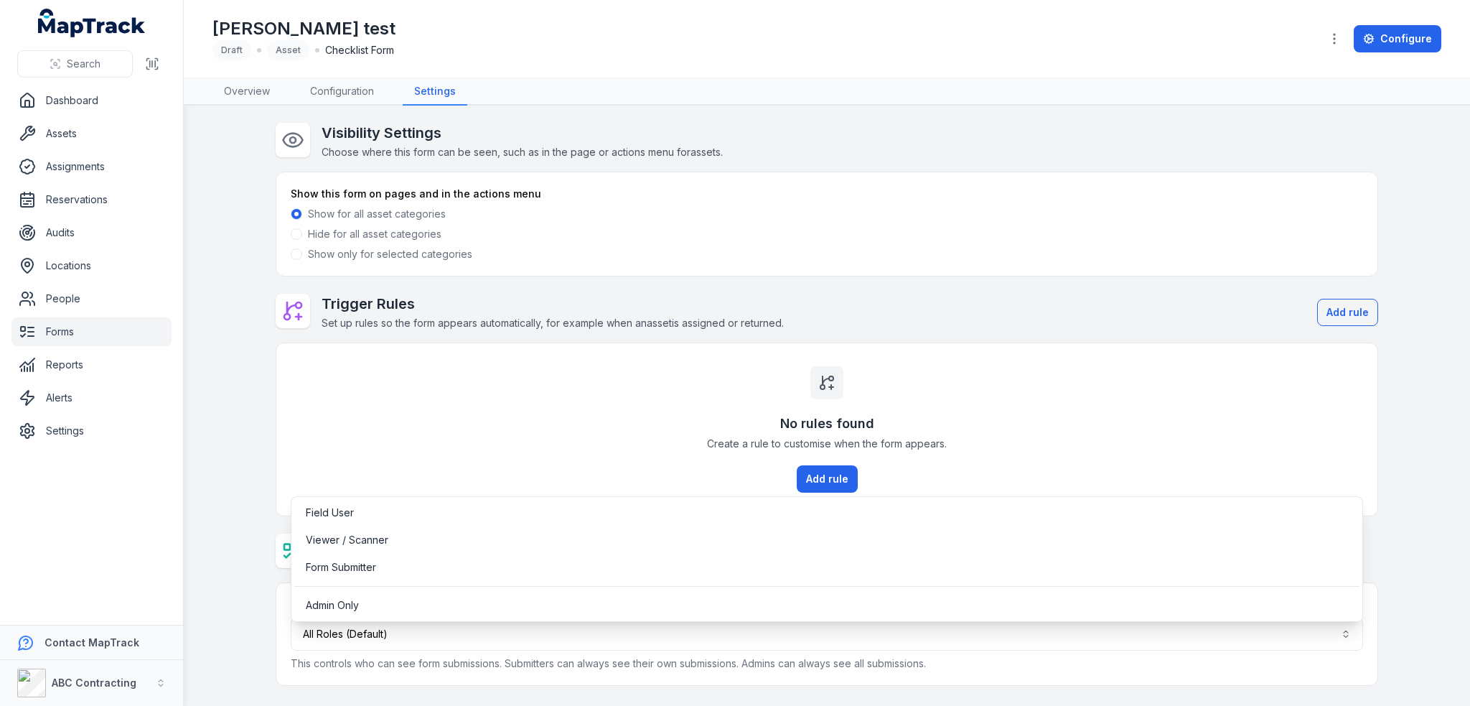
click at [217, 348] on main "Visibility Settings Choose where this form can be seen, such as in the page or …" at bounding box center [827, 406] width 1287 height 600
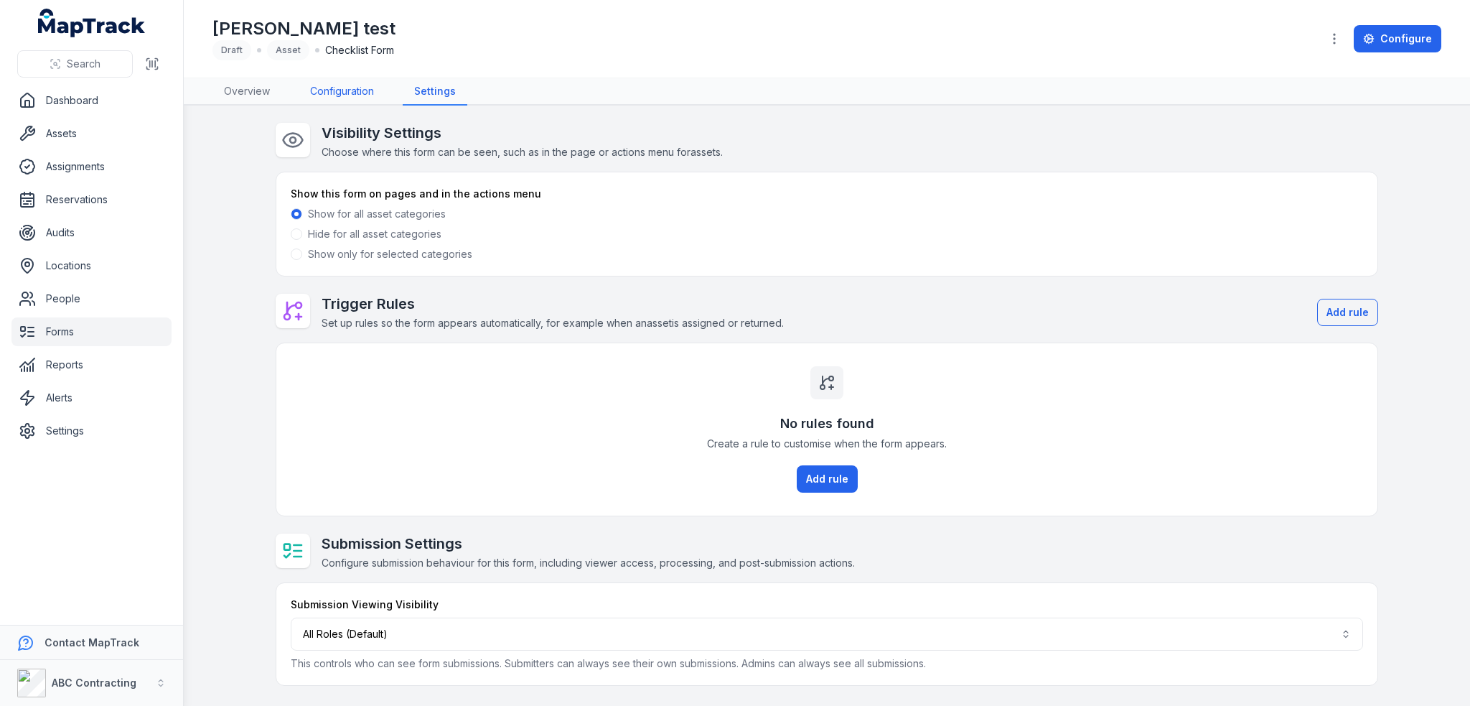
click at [329, 84] on link "Configuration" at bounding box center [342, 91] width 87 height 27
click at [251, 94] on link "Overview" at bounding box center [247, 91] width 69 height 27
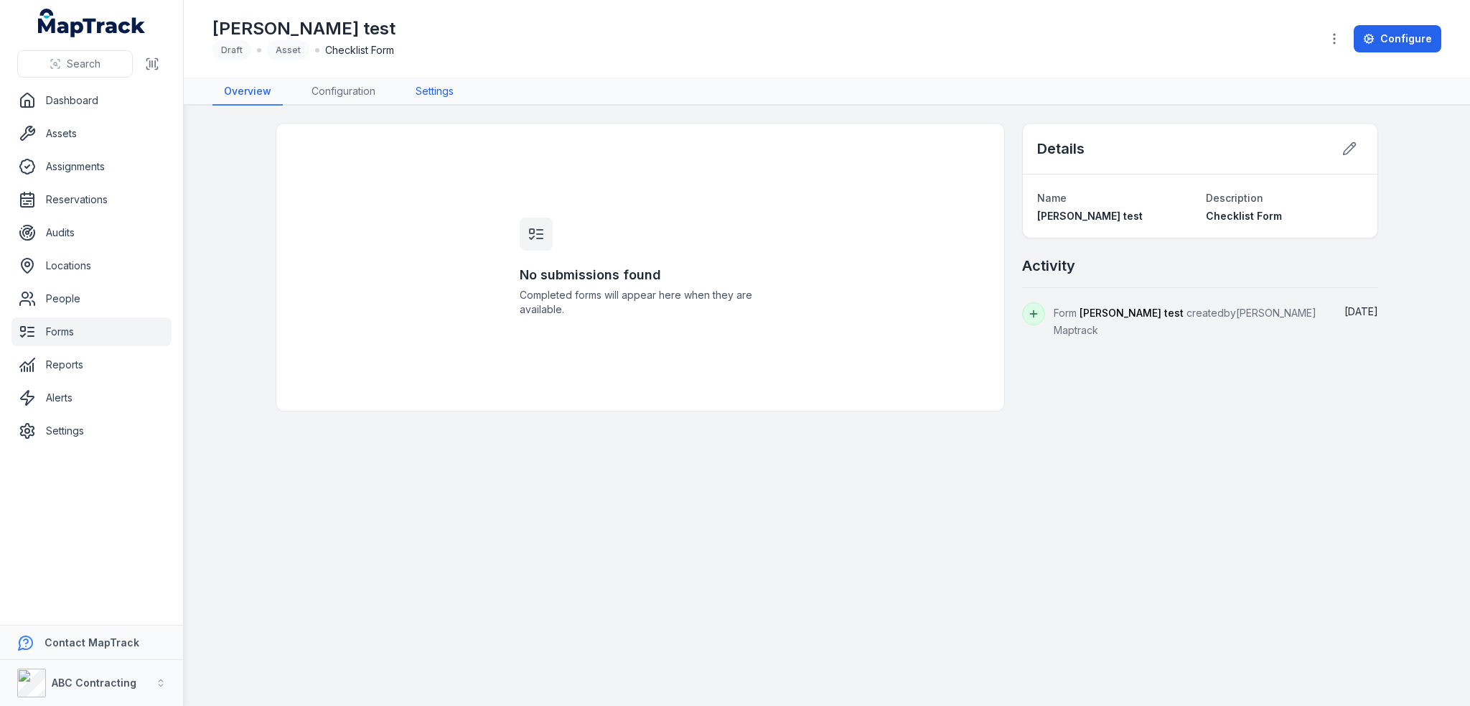
click at [432, 86] on link "Settings" at bounding box center [434, 91] width 61 height 27
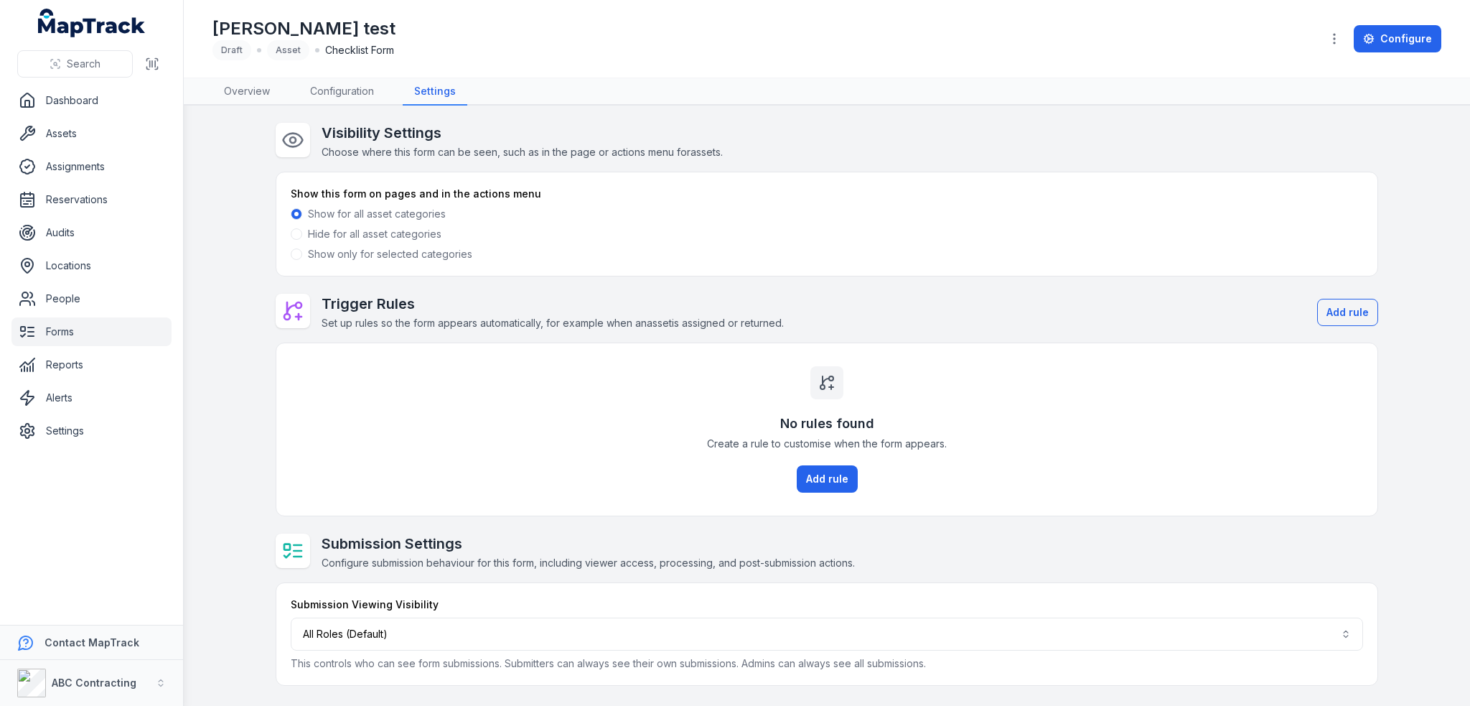
click at [295, 232] on span at bounding box center [296, 233] width 11 height 11
click at [295, 251] on span at bounding box center [296, 253] width 11 height 11
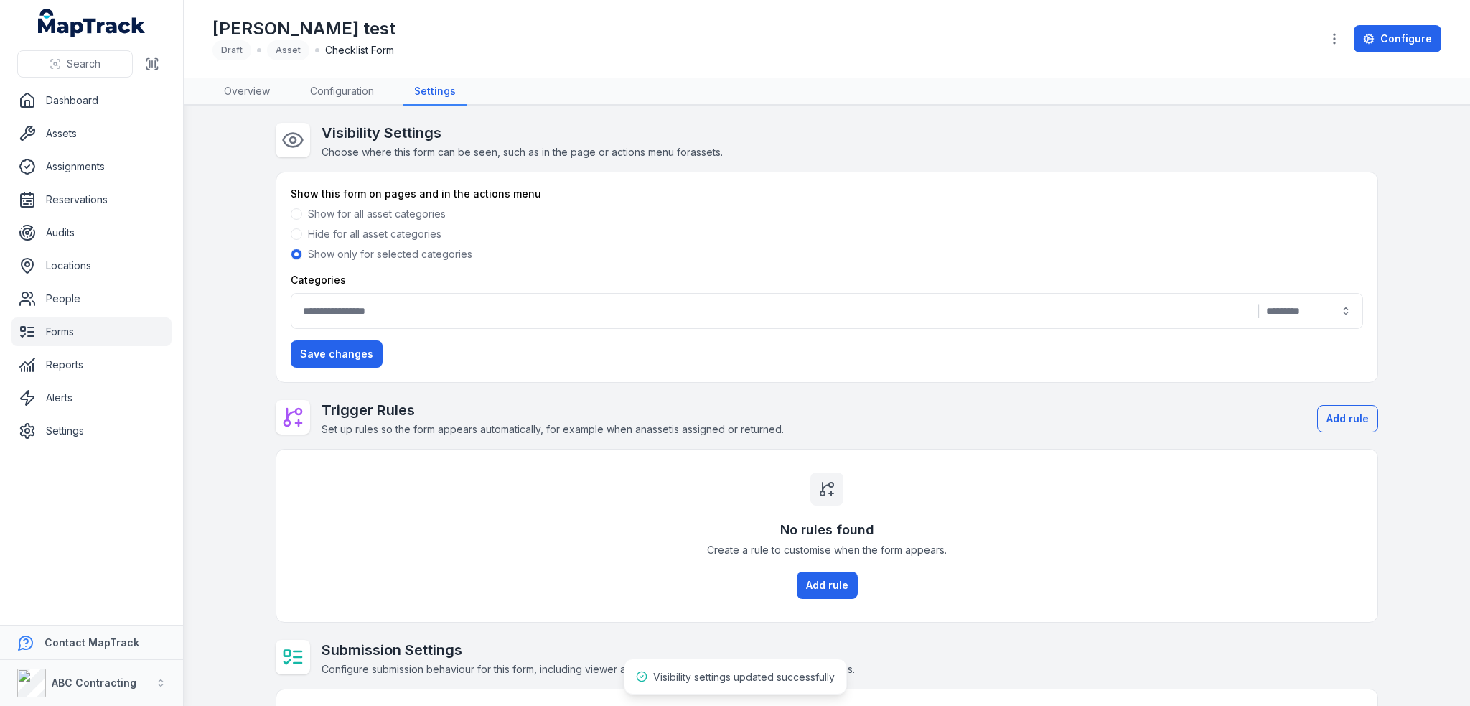
click at [294, 235] on span at bounding box center [296, 233] width 11 height 11
